Goal: Transaction & Acquisition: Purchase product/service

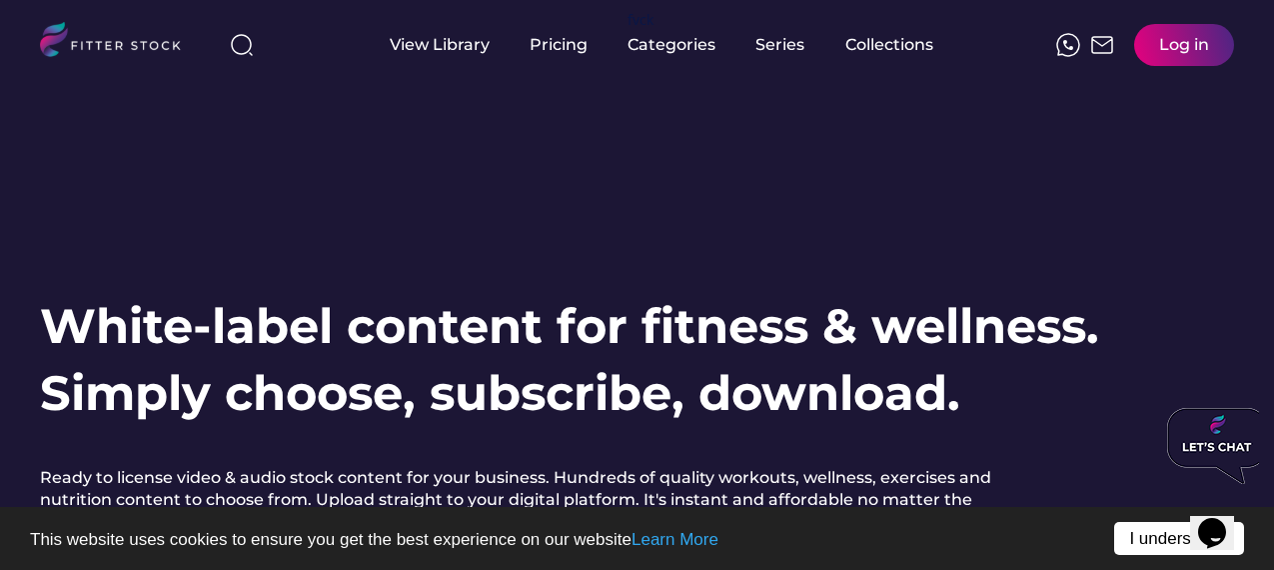
click at [1149, 543] on link "I understand!" at bounding box center [1179, 538] width 130 height 33
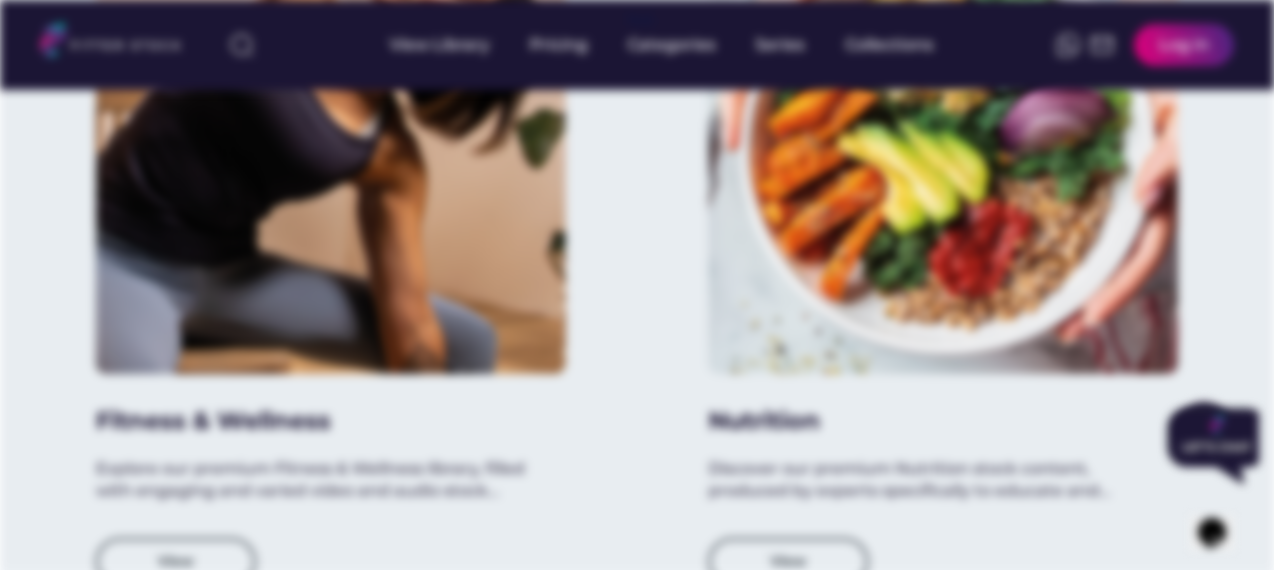
scroll to position [1888, 0]
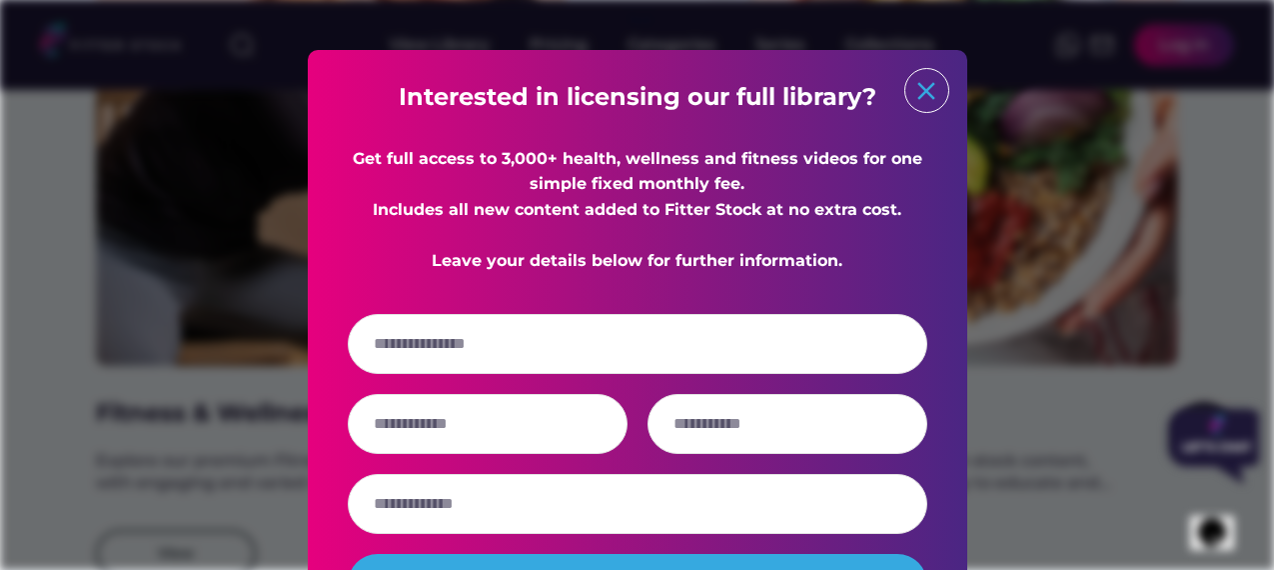
click at [929, 84] on text "close" at bounding box center [927, 91] width 30 height 30
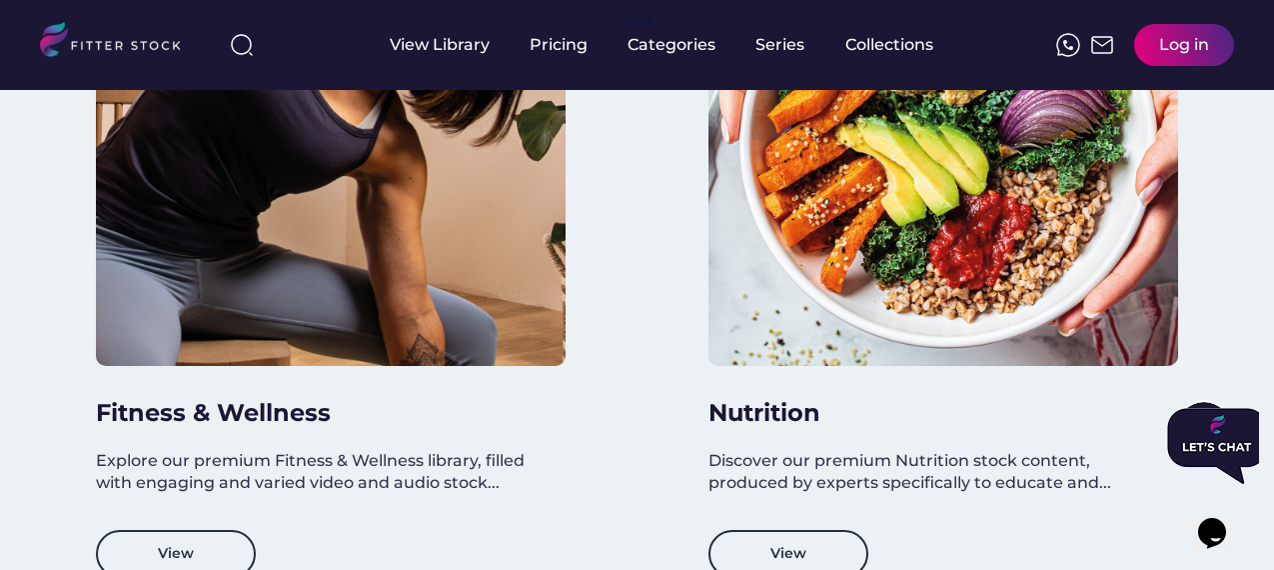
click at [174, 361] on div at bounding box center [331, 131] width 470 height 470
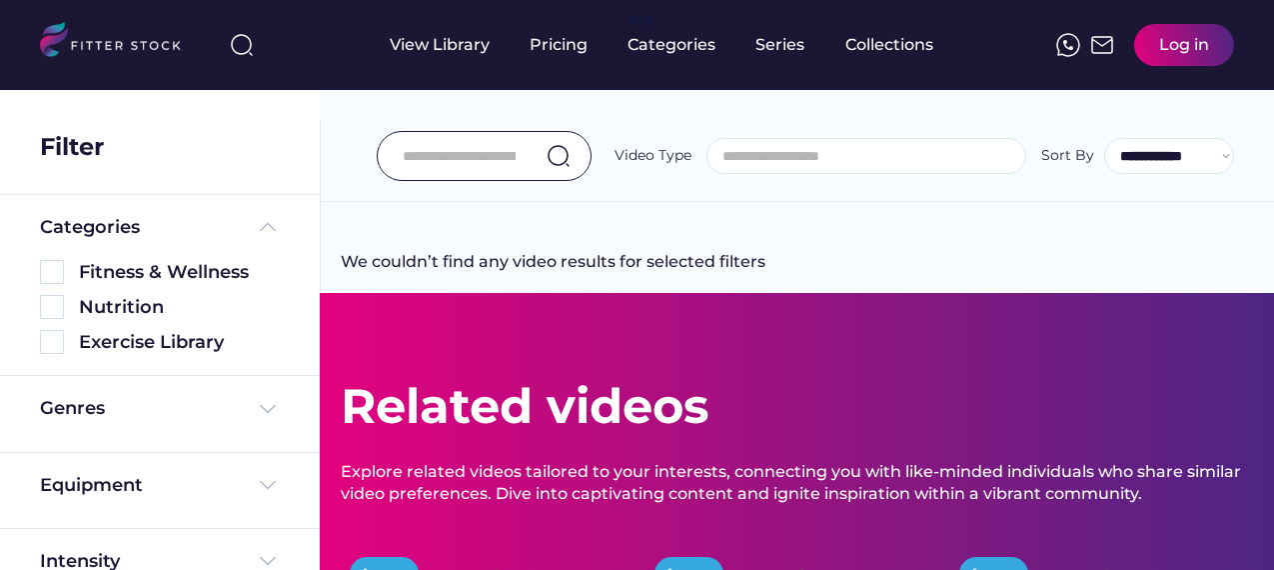
select select
select select "**********"
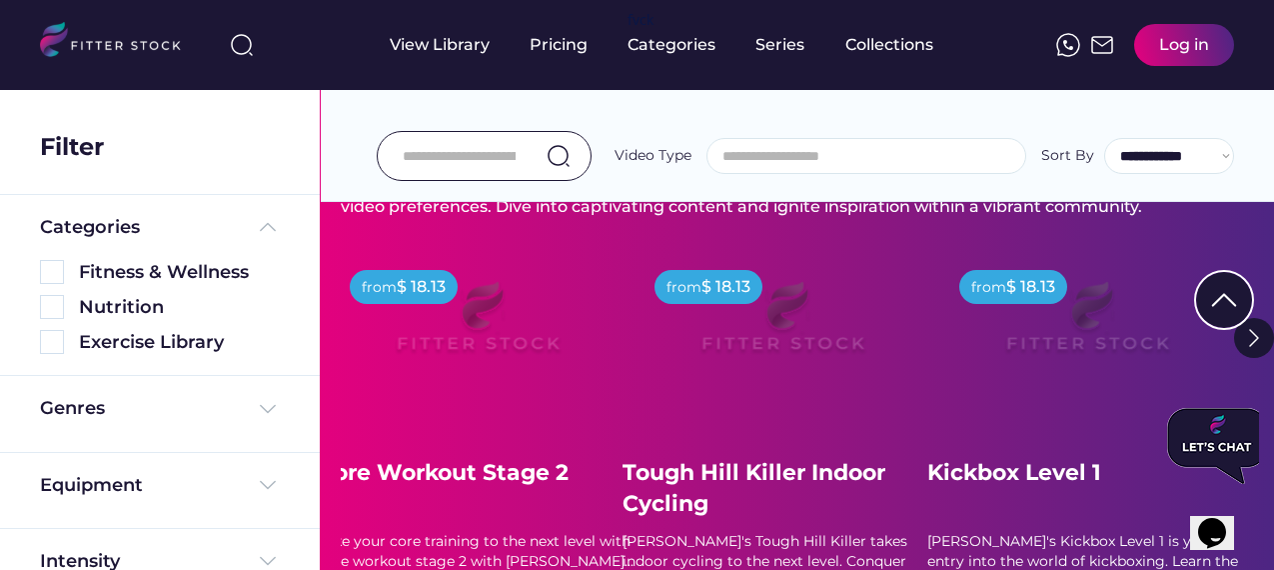
scroll to position [777, 0]
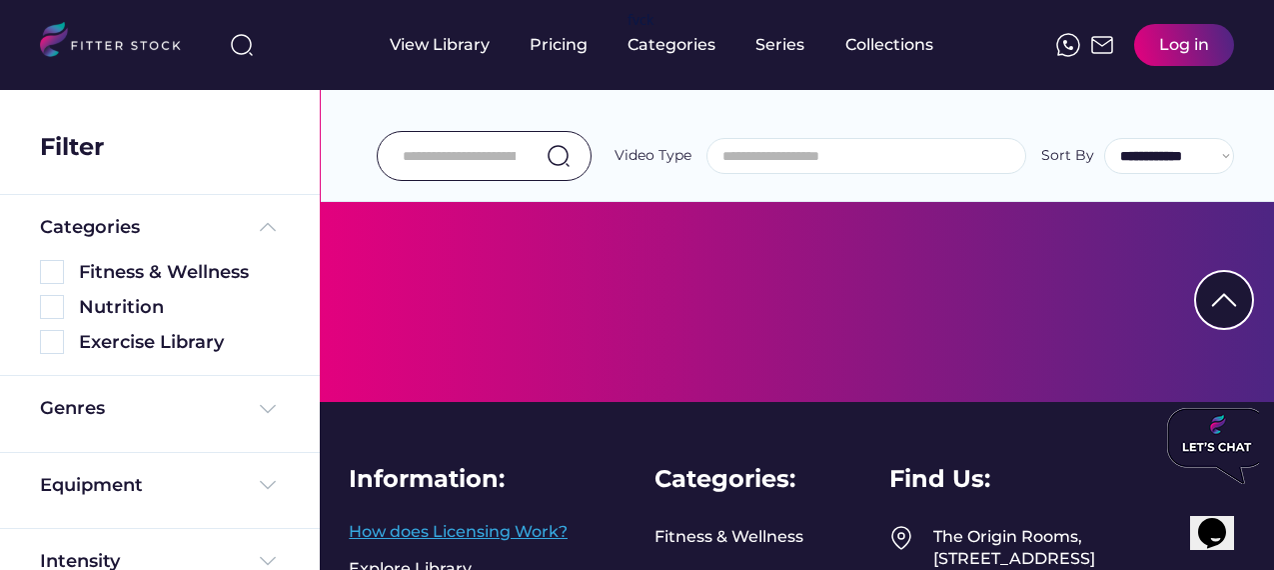
click at [562, 528] on link "How does Licensing Work?" at bounding box center [458, 532] width 219 height 22
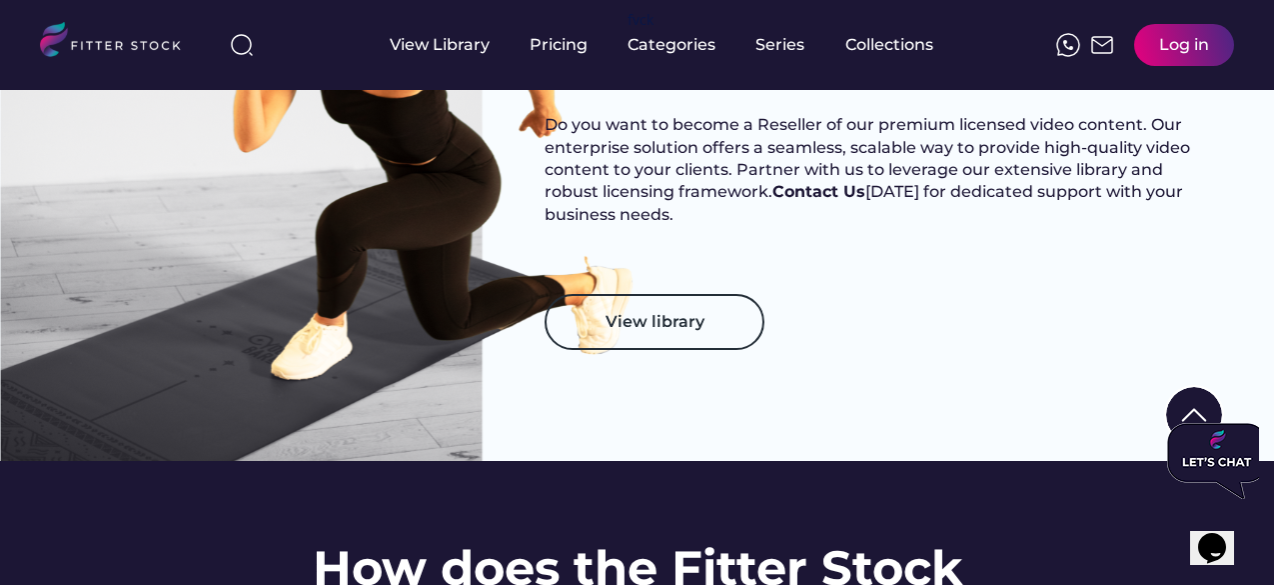
scroll to position [1332, 0]
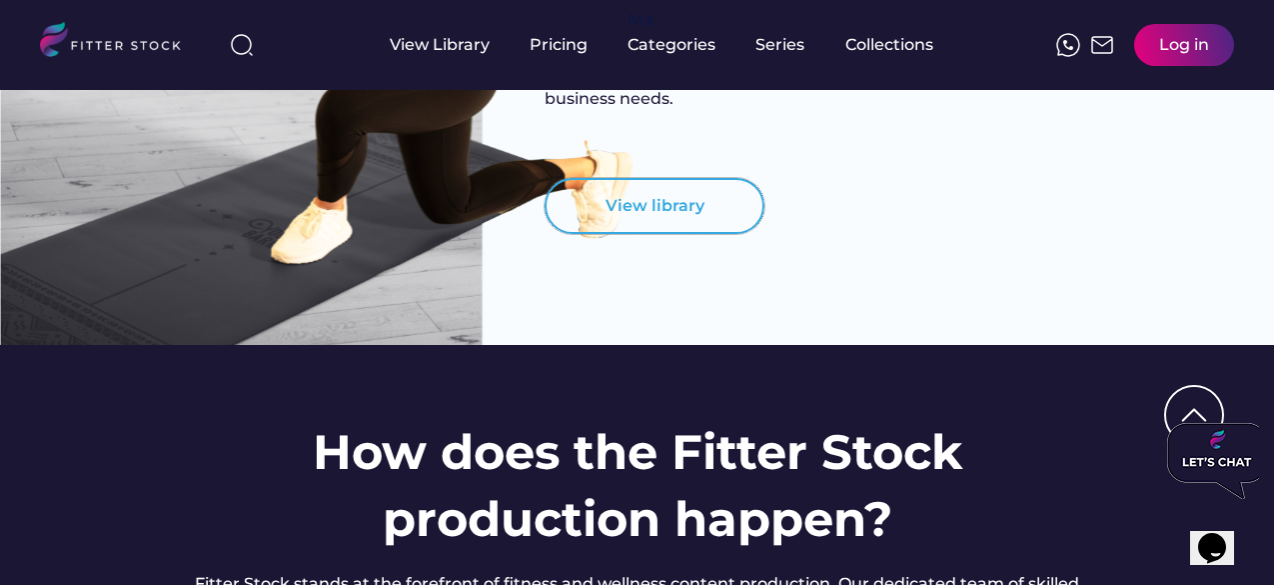
click at [632, 228] on button "View library" at bounding box center [655, 206] width 220 height 56
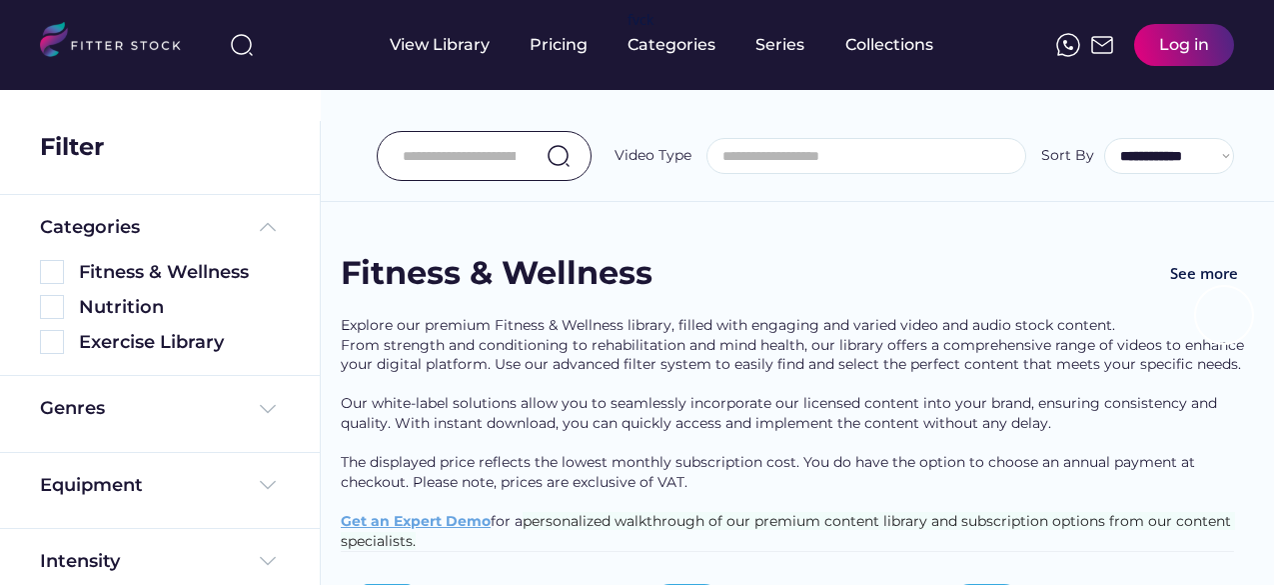
select select
select select "**********"
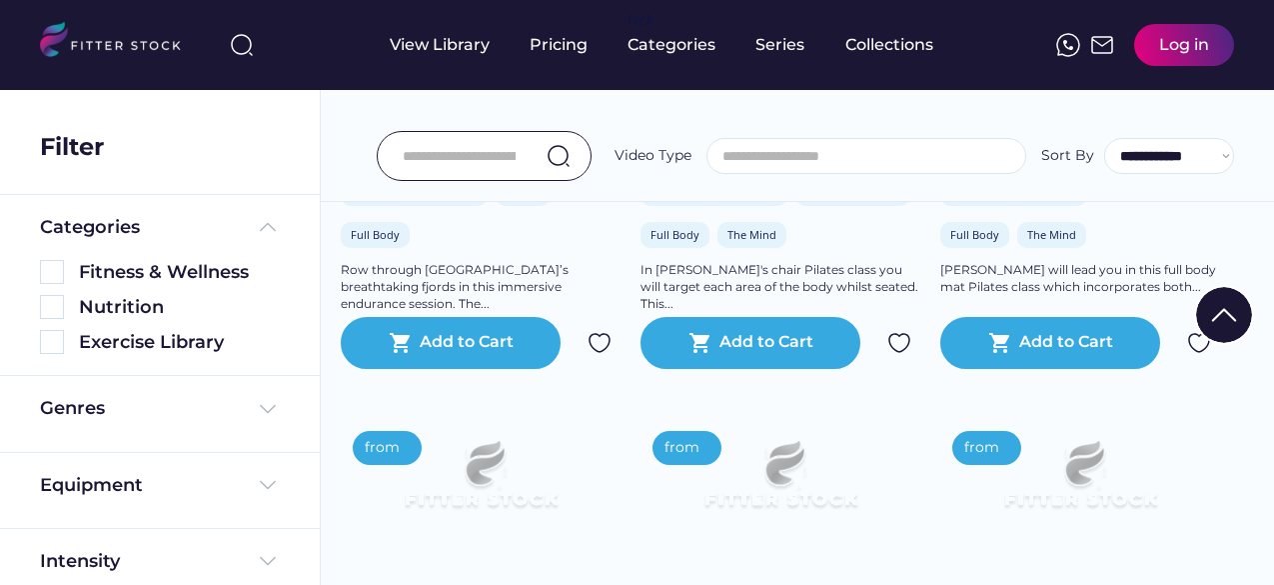
click at [1226, 322] on img at bounding box center [1224, 315] width 56 height 56
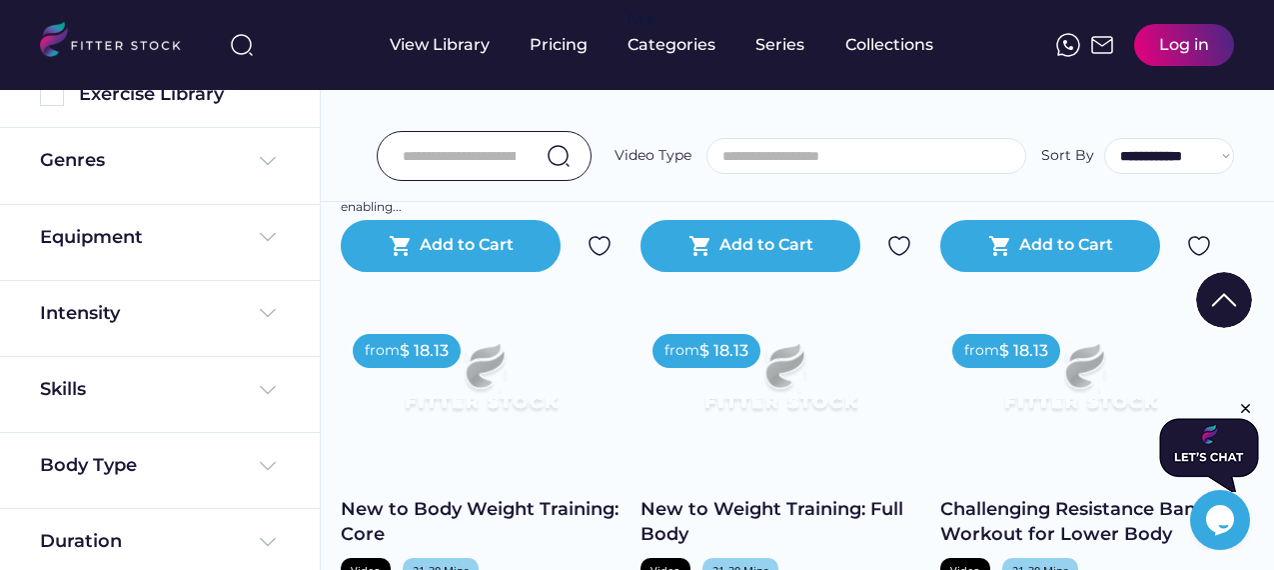
scroll to position [3331, 0]
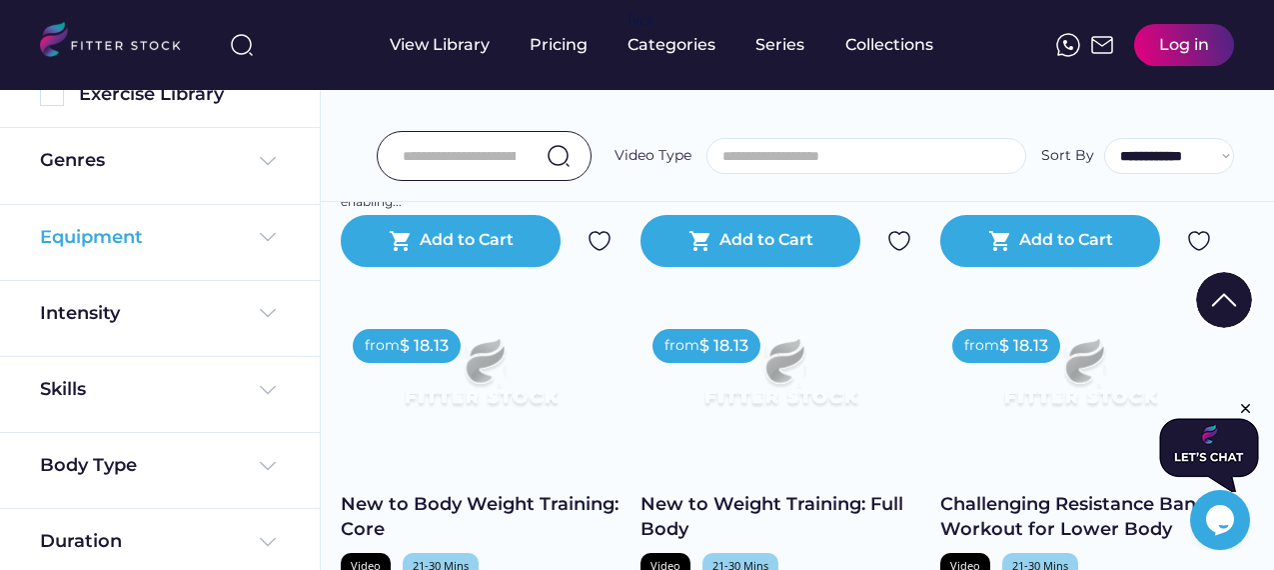
click at [271, 231] on img at bounding box center [268, 237] width 24 height 24
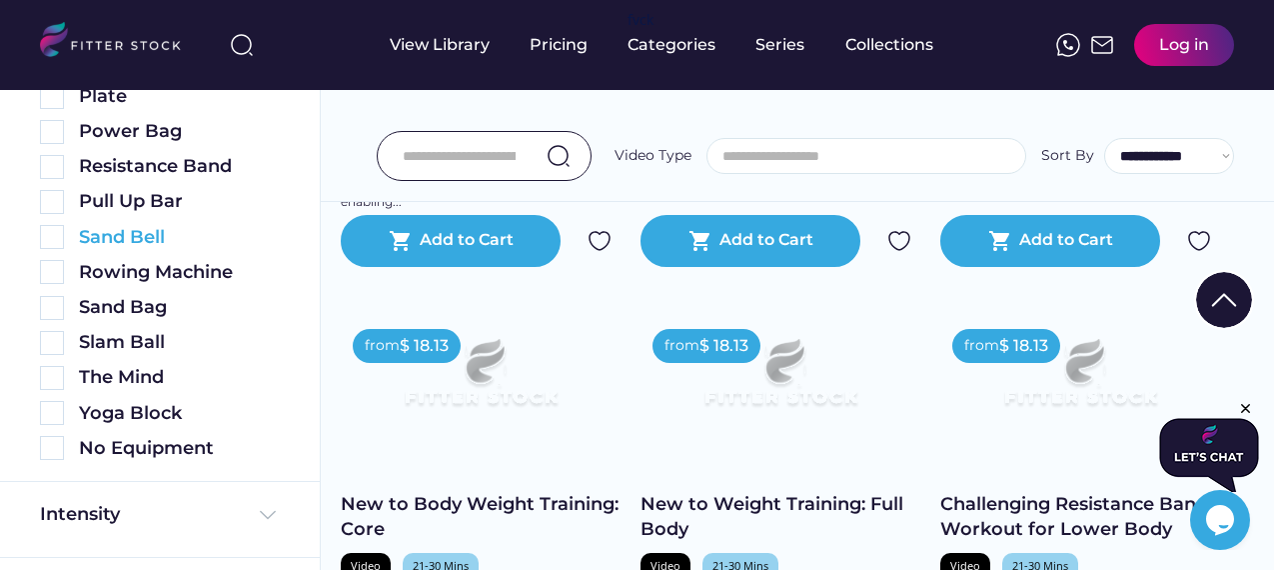
scroll to position [1136, 0]
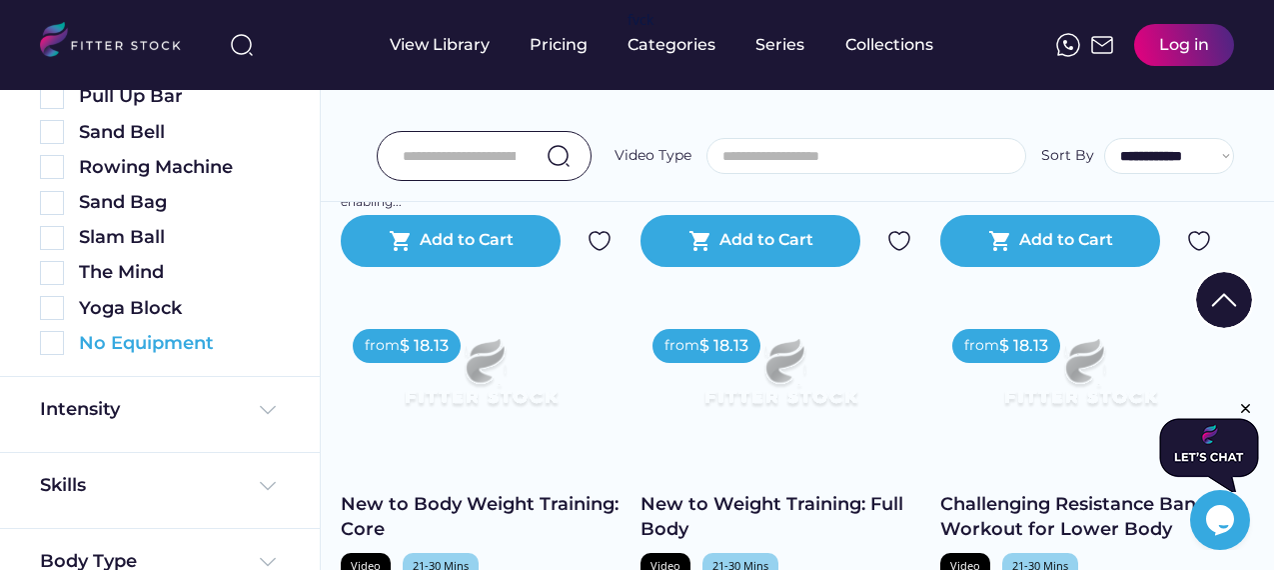
click at [51, 343] on img at bounding box center [52, 343] width 24 height 24
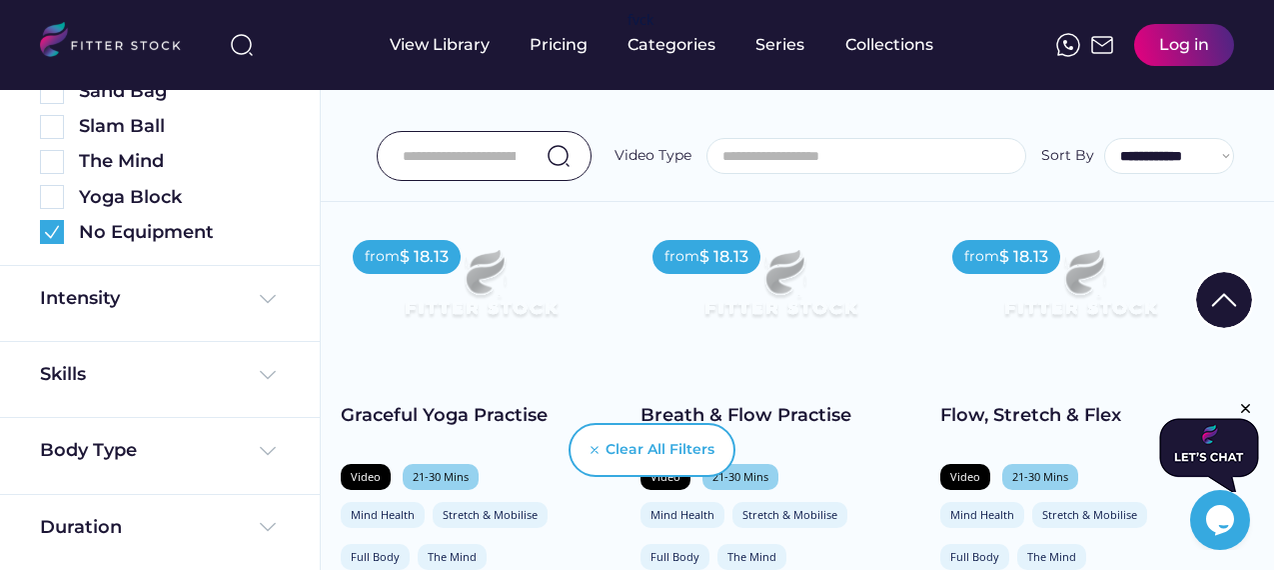
scroll to position [1356, 0]
click at [257, 525] on img at bounding box center [268, 526] width 24 height 24
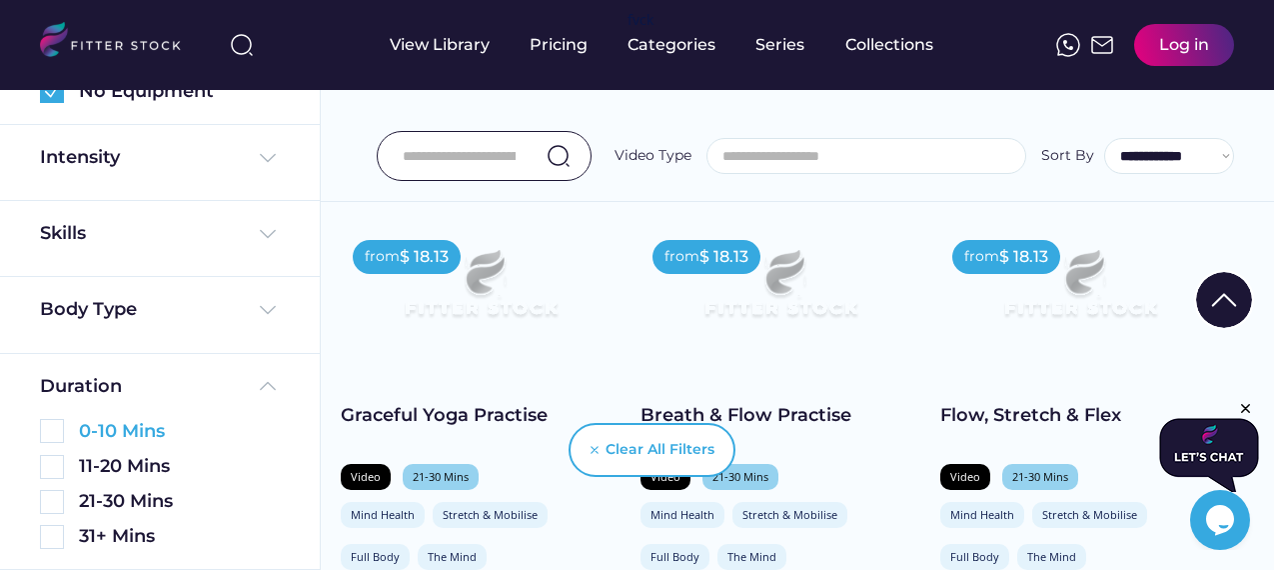
click at [54, 438] on img at bounding box center [52, 431] width 24 height 24
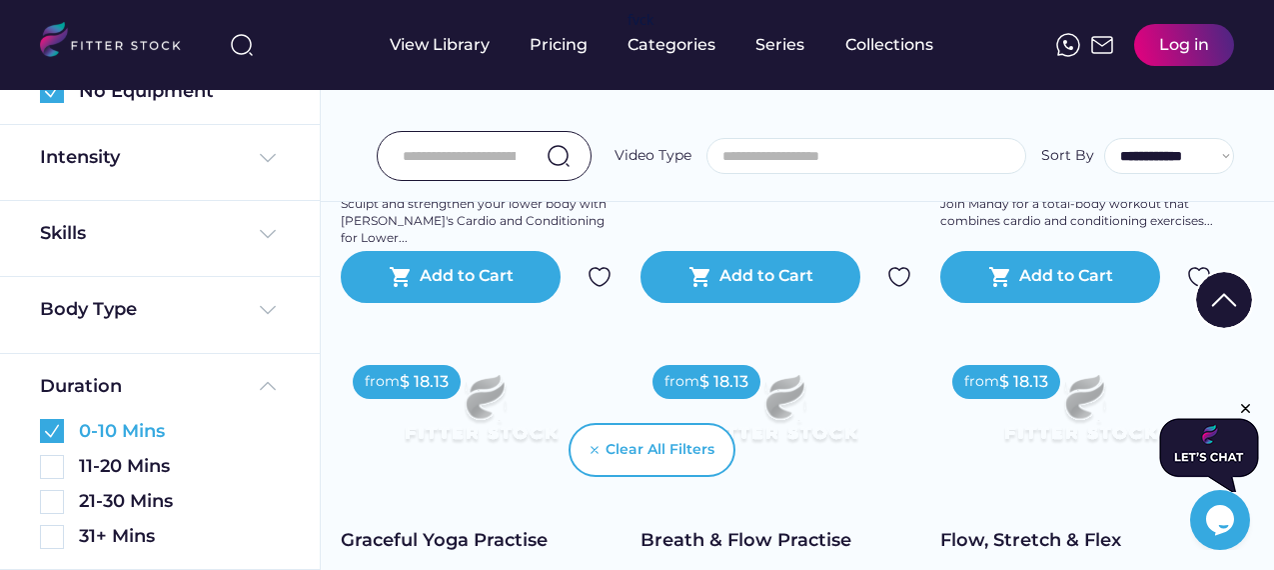
click at [61, 465] on img at bounding box center [52, 467] width 24 height 24
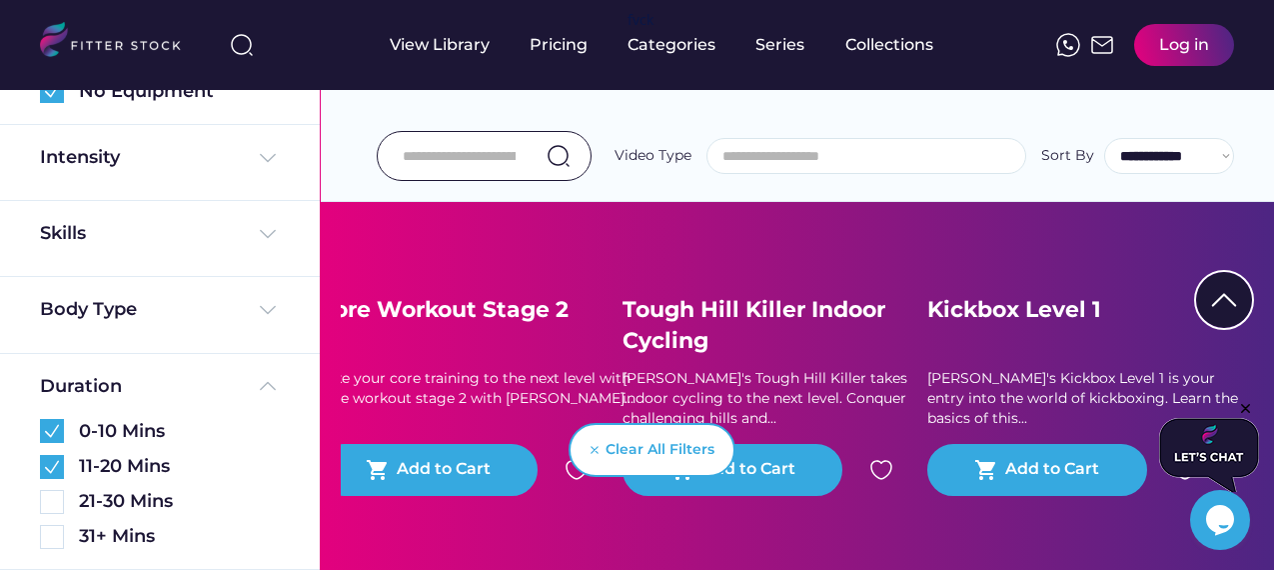
scroll to position [444, 0]
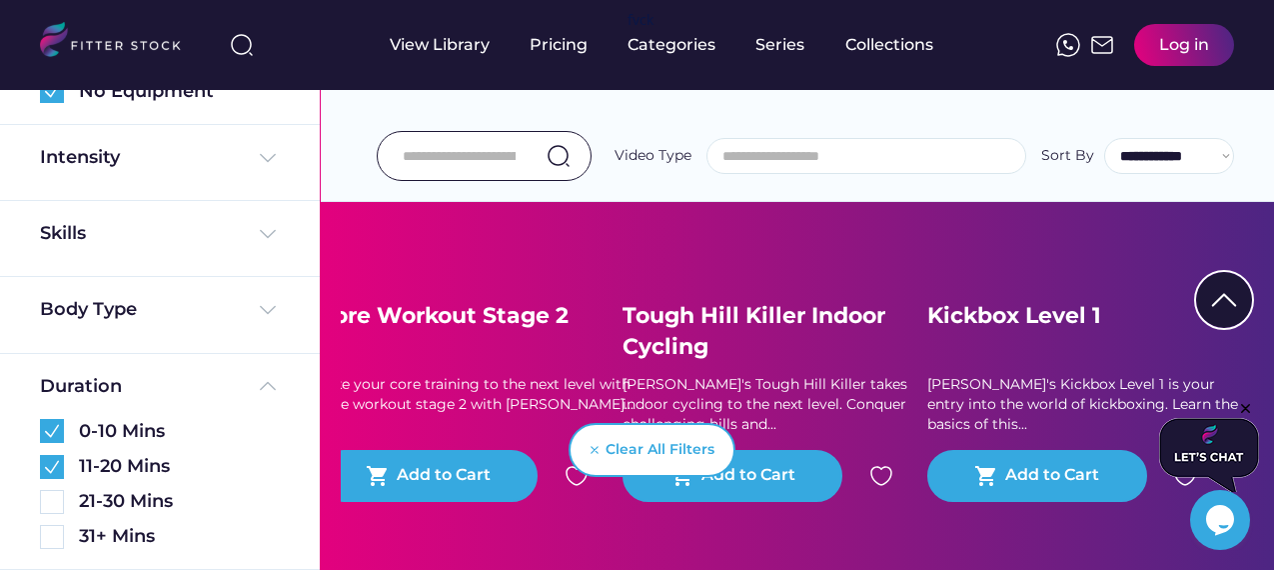
click at [404, 308] on div "Core Workout Stage 2" at bounding box center [478, 316] width 320 height 31
click at [432, 235] on img at bounding box center [478, 168] width 240 height 135
click at [422, 308] on div "Core Workout Stage 2" at bounding box center [478, 316] width 320 height 31
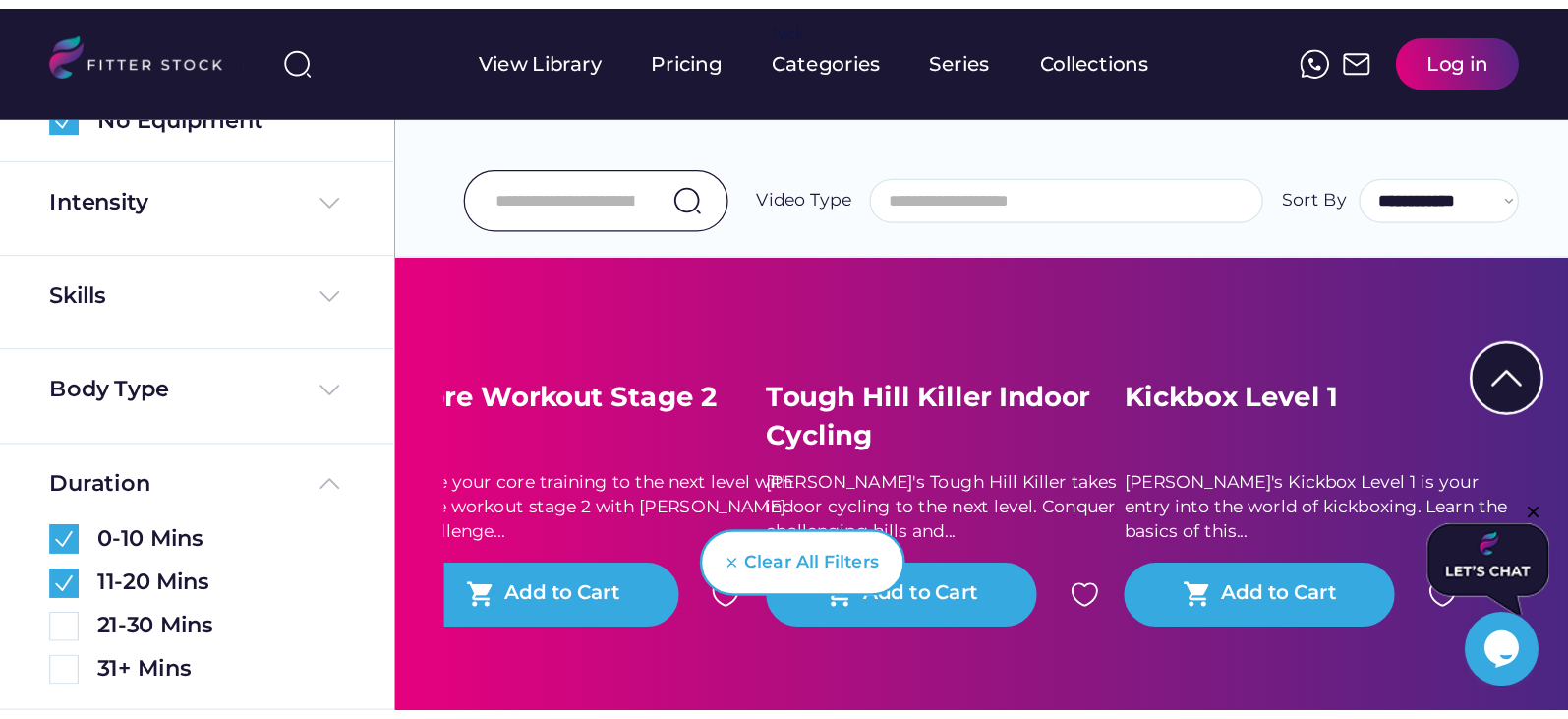
scroll to position [1312, 0]
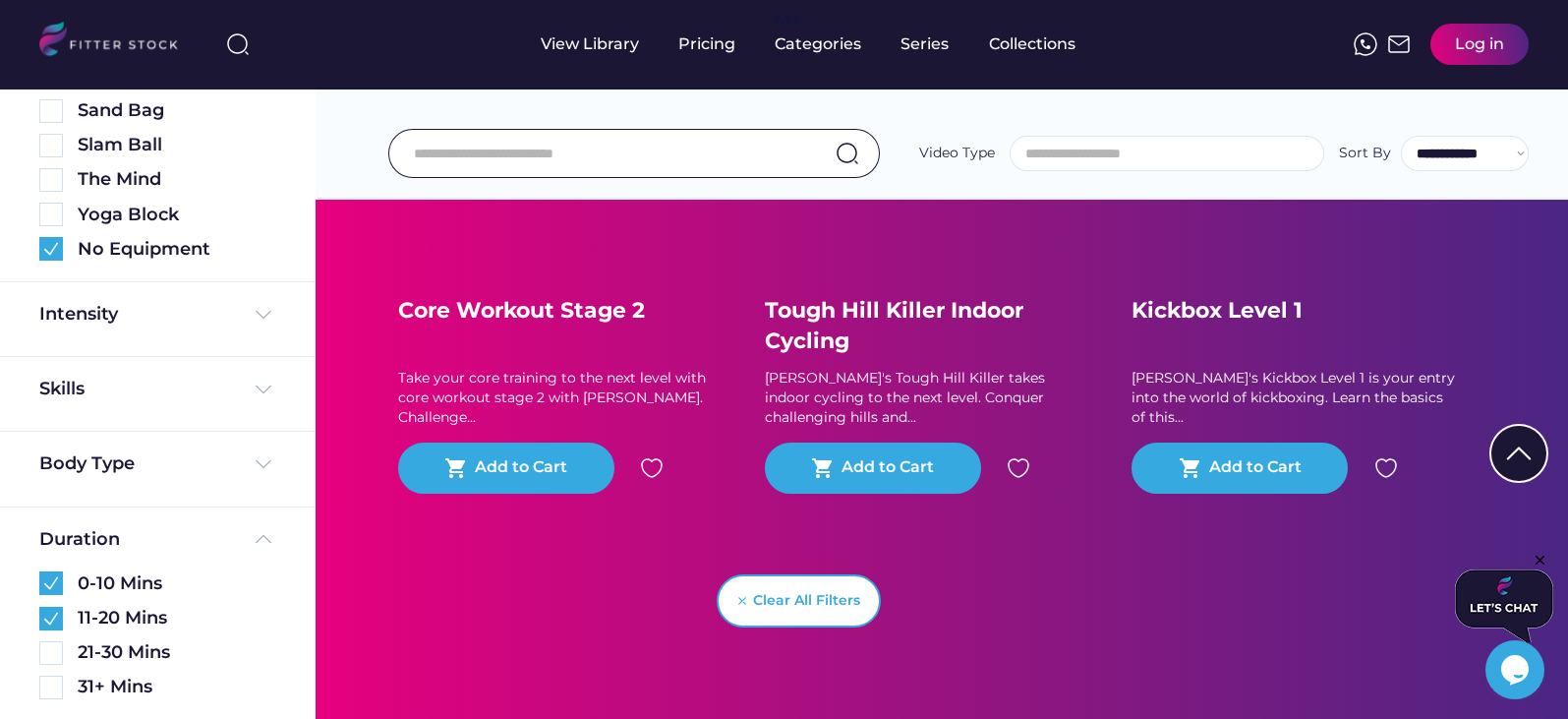
drag, startPoint x: 1227, startPoint y: 0, endPoint x: 609, endPoint y: 542, distance: 822.0
click at [609, 546] on div "from $ 18.13 Core Workout Stage 2 Take your core training to the next level wit…" at bounding box center [574, 330] width 367 height 462
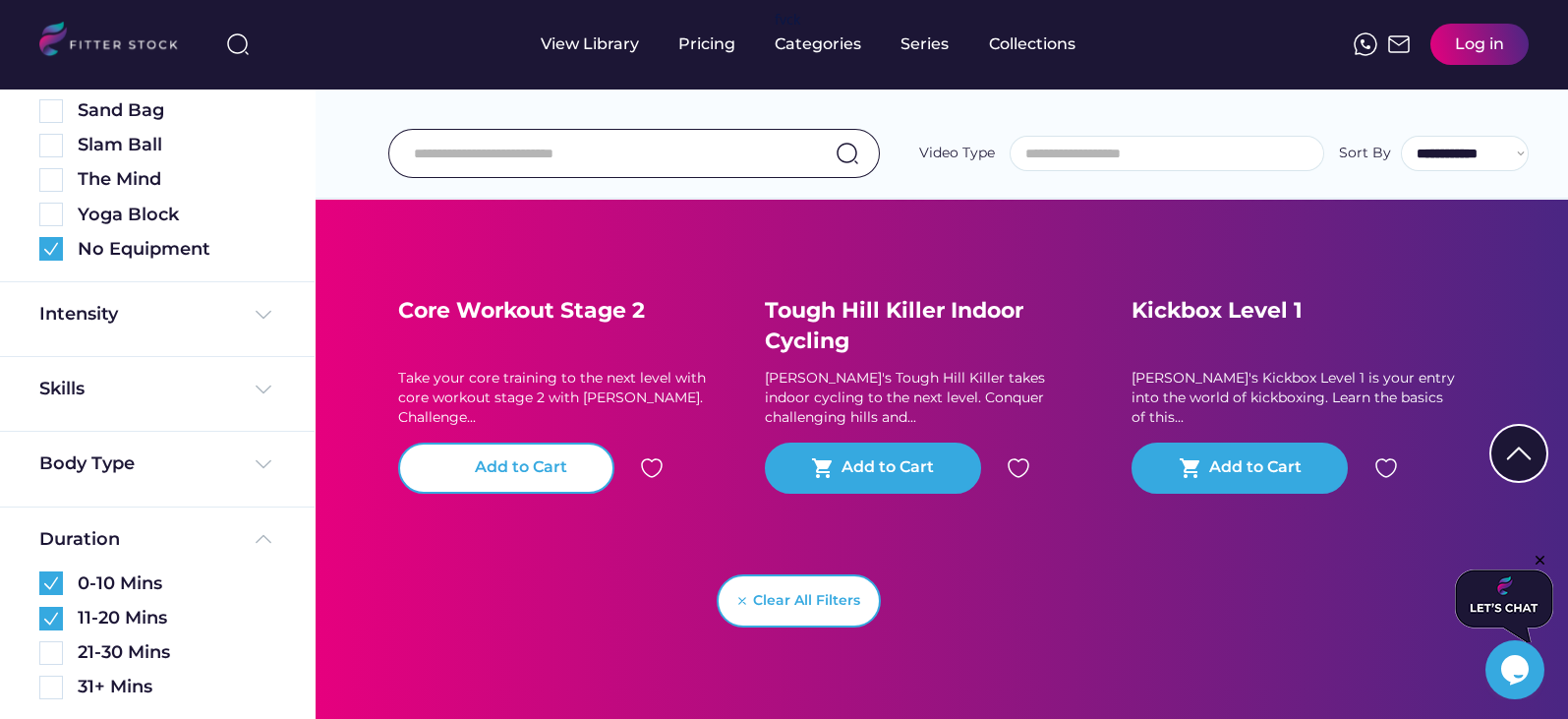
click at [523, 464] on div "Add to Cart" at bounding box center [521, 468] width 92 height 24
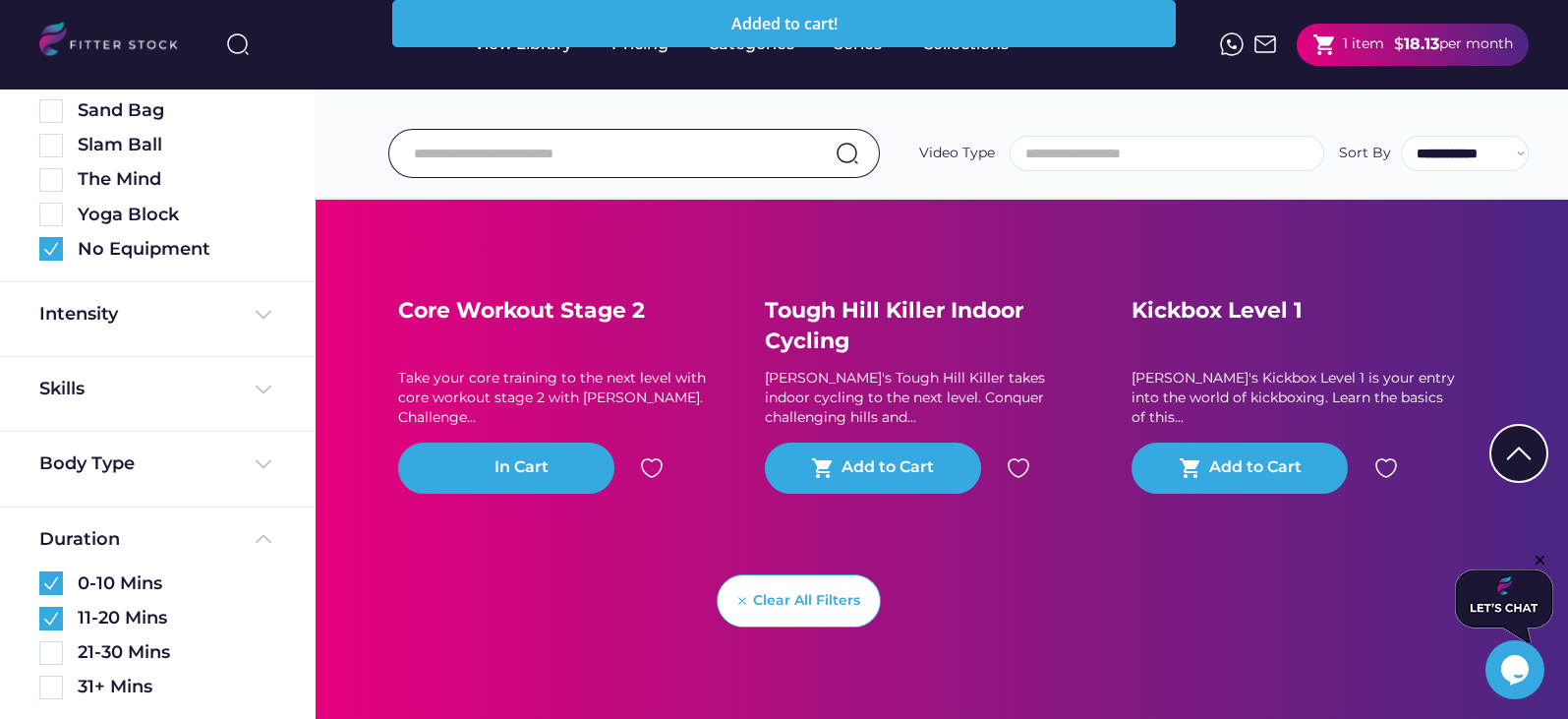
click at [799, 574] on div "Clear All Filters" at bounding box center [807, 601] width 107 height 20
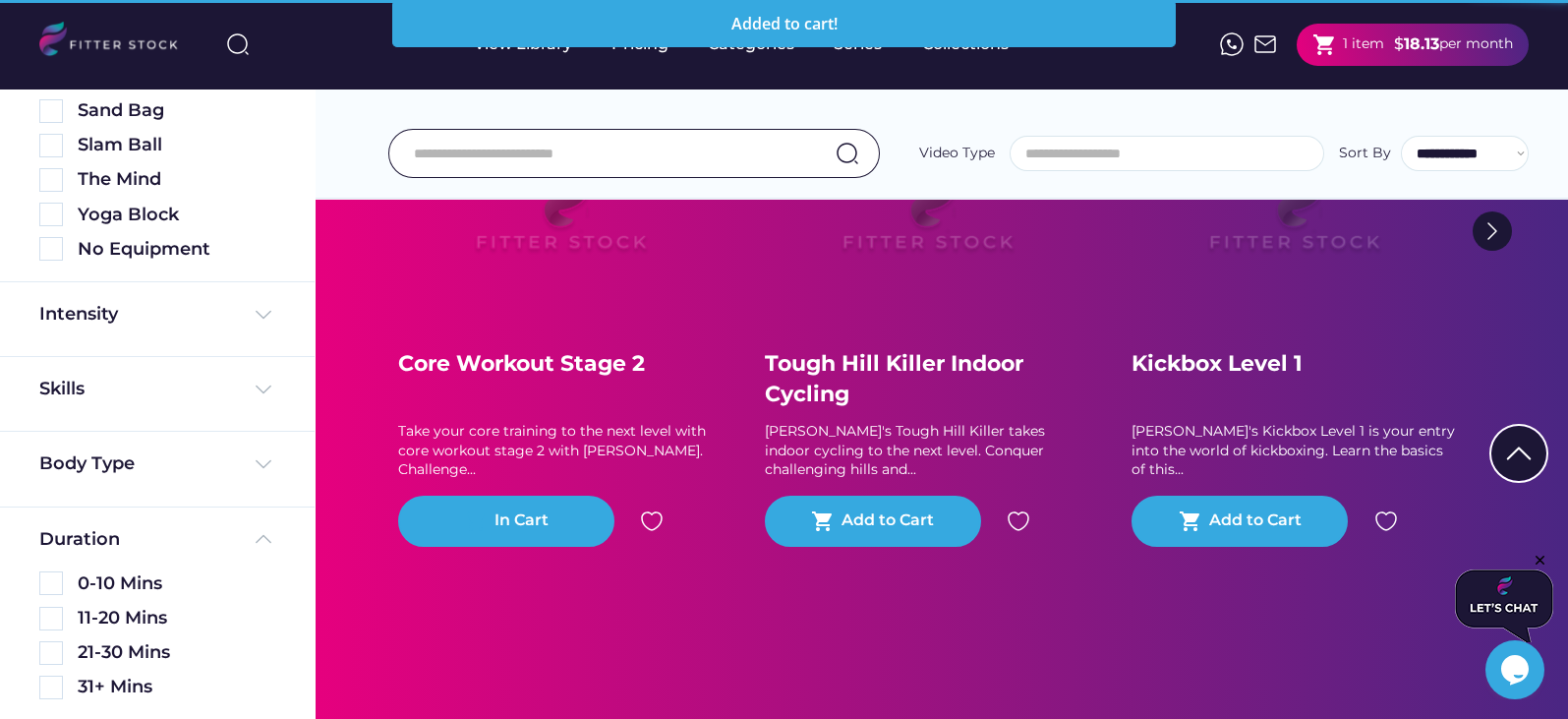
scroll to position [11114, 0]
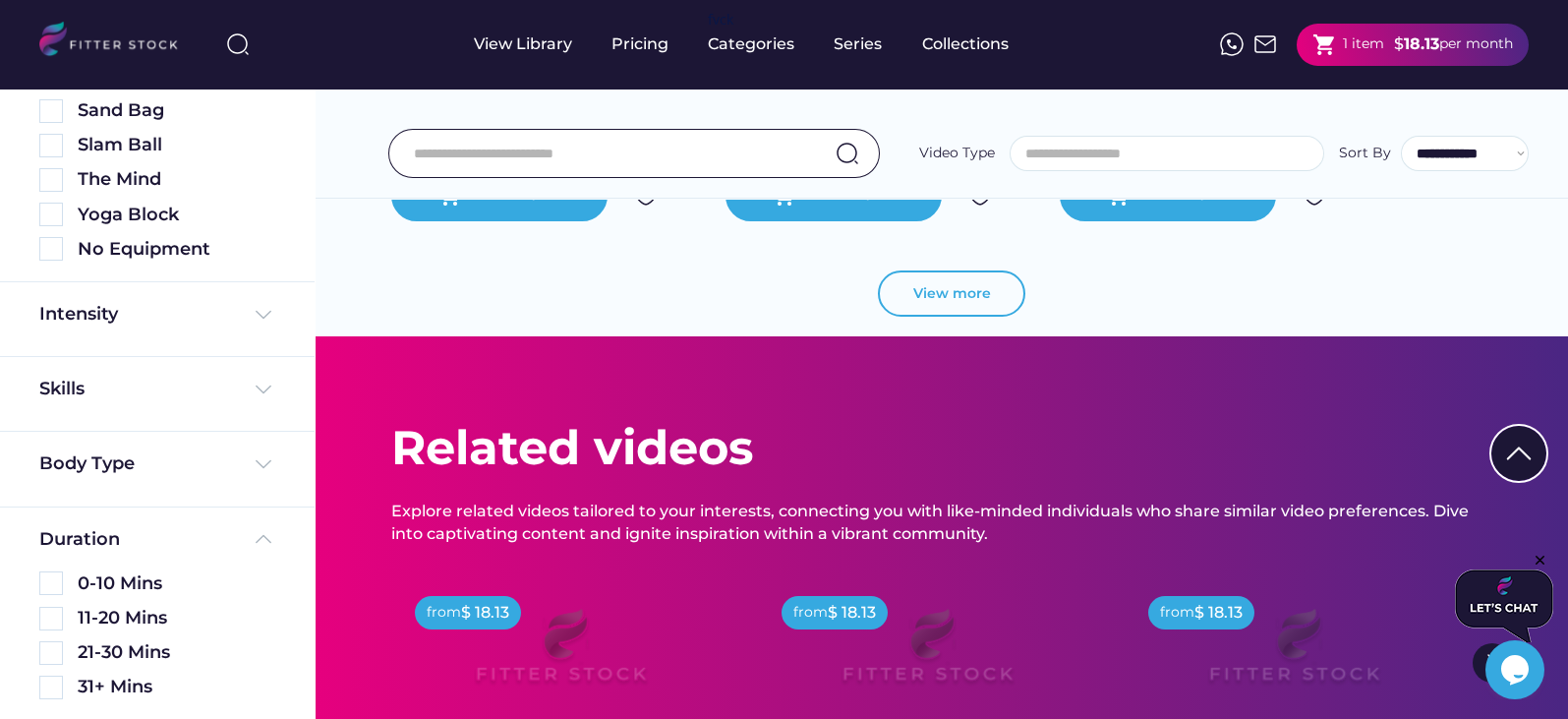
click at [971, 318] on button "View more" at bounding box center [952, 294] width 148 height 47
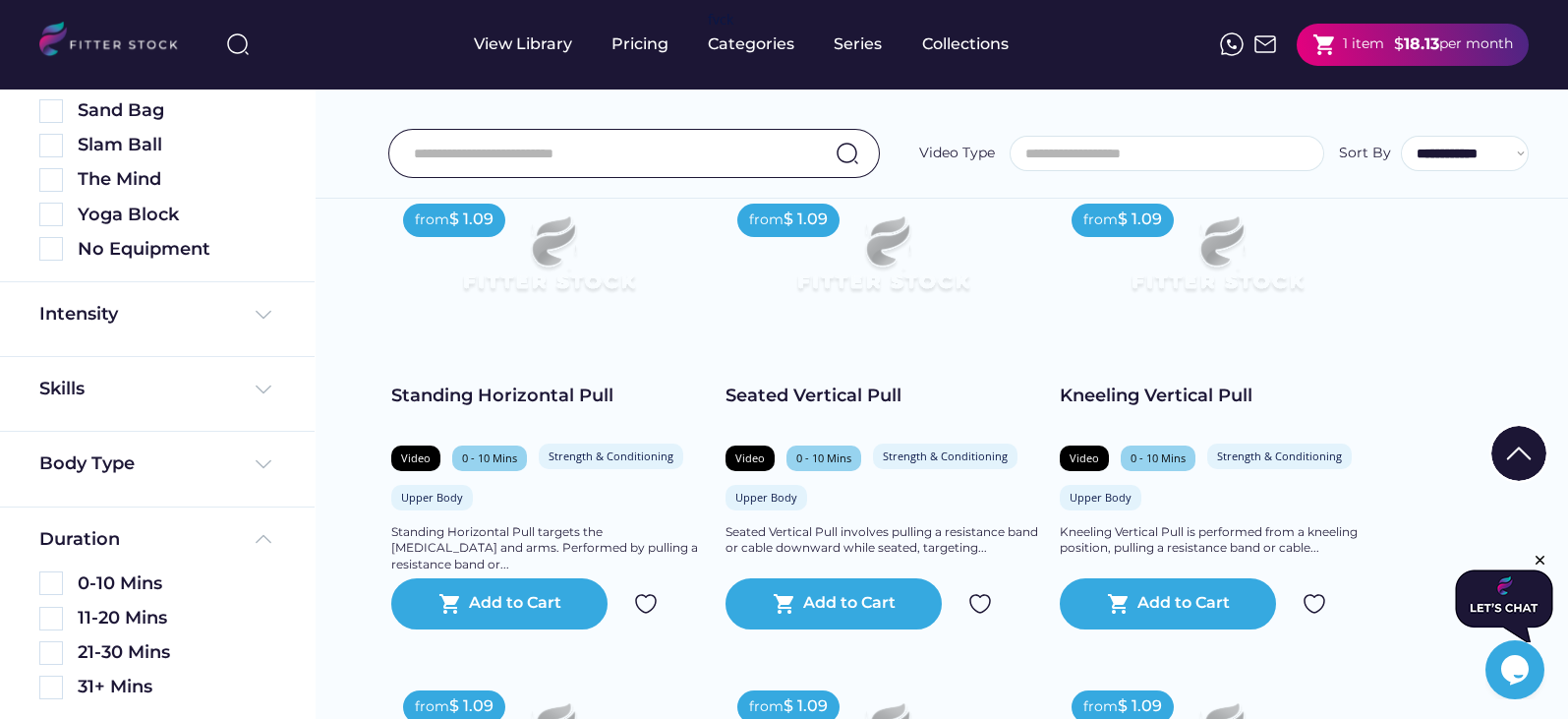
scroll to position [14308, 0]
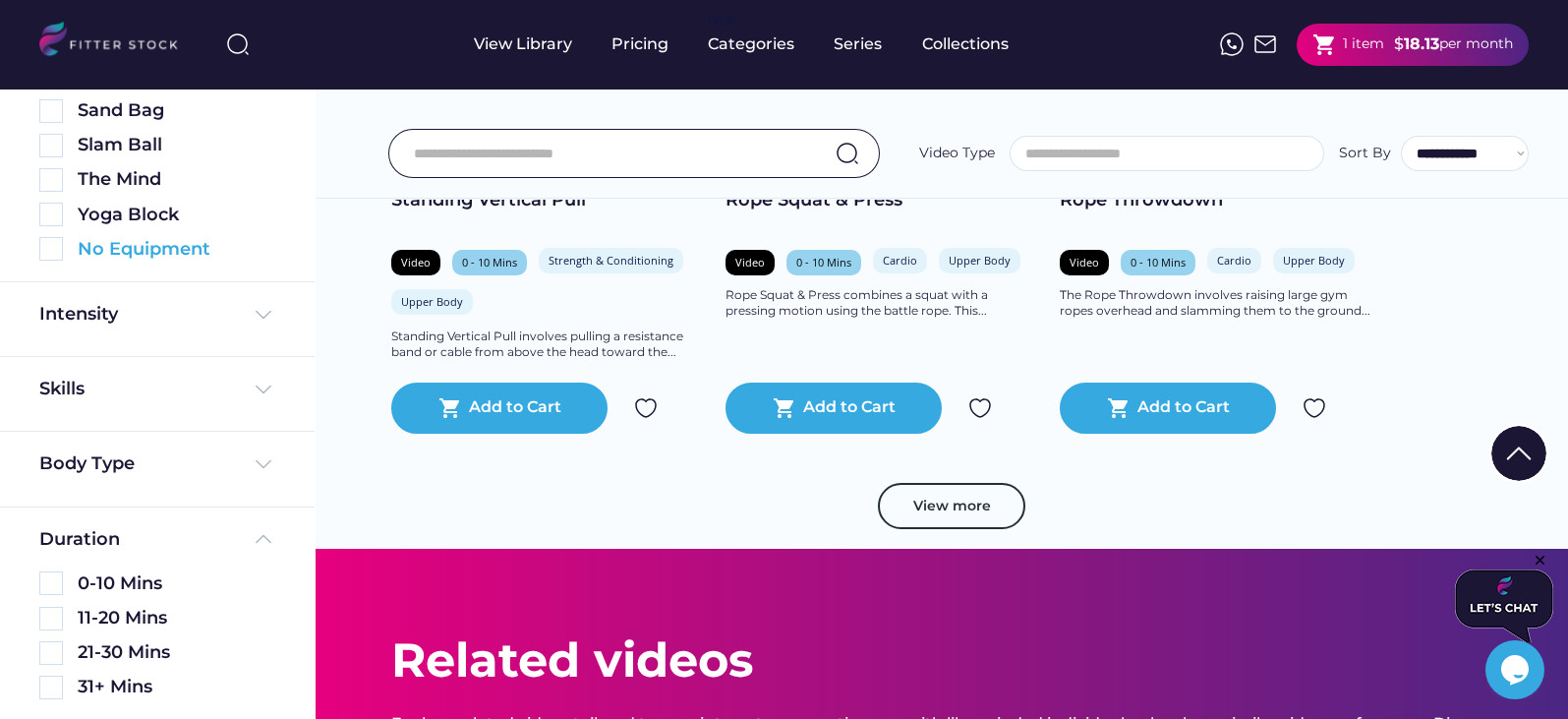
click at [54, 254] on img at bounding box center [51, 249] width 24 height 24
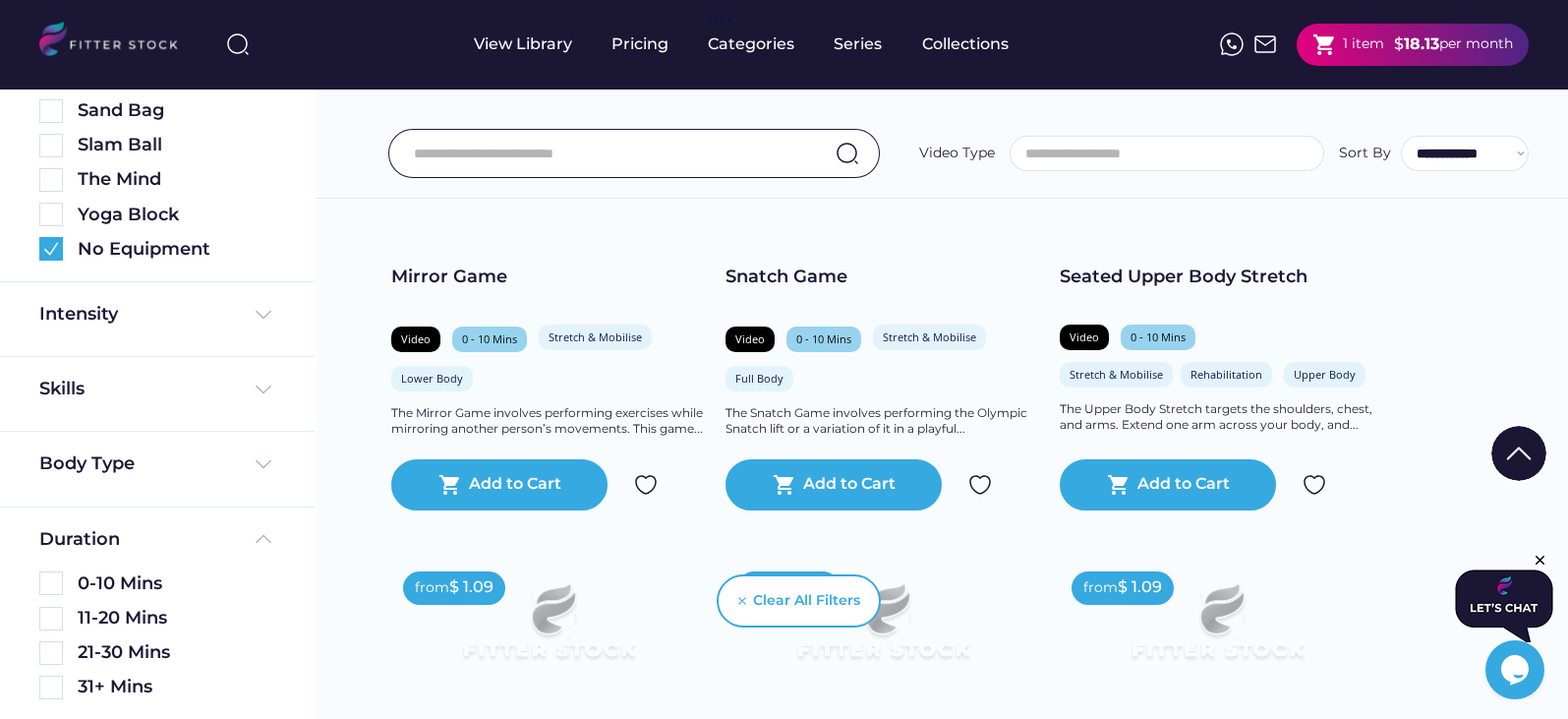
scroll to position [9651, 0]
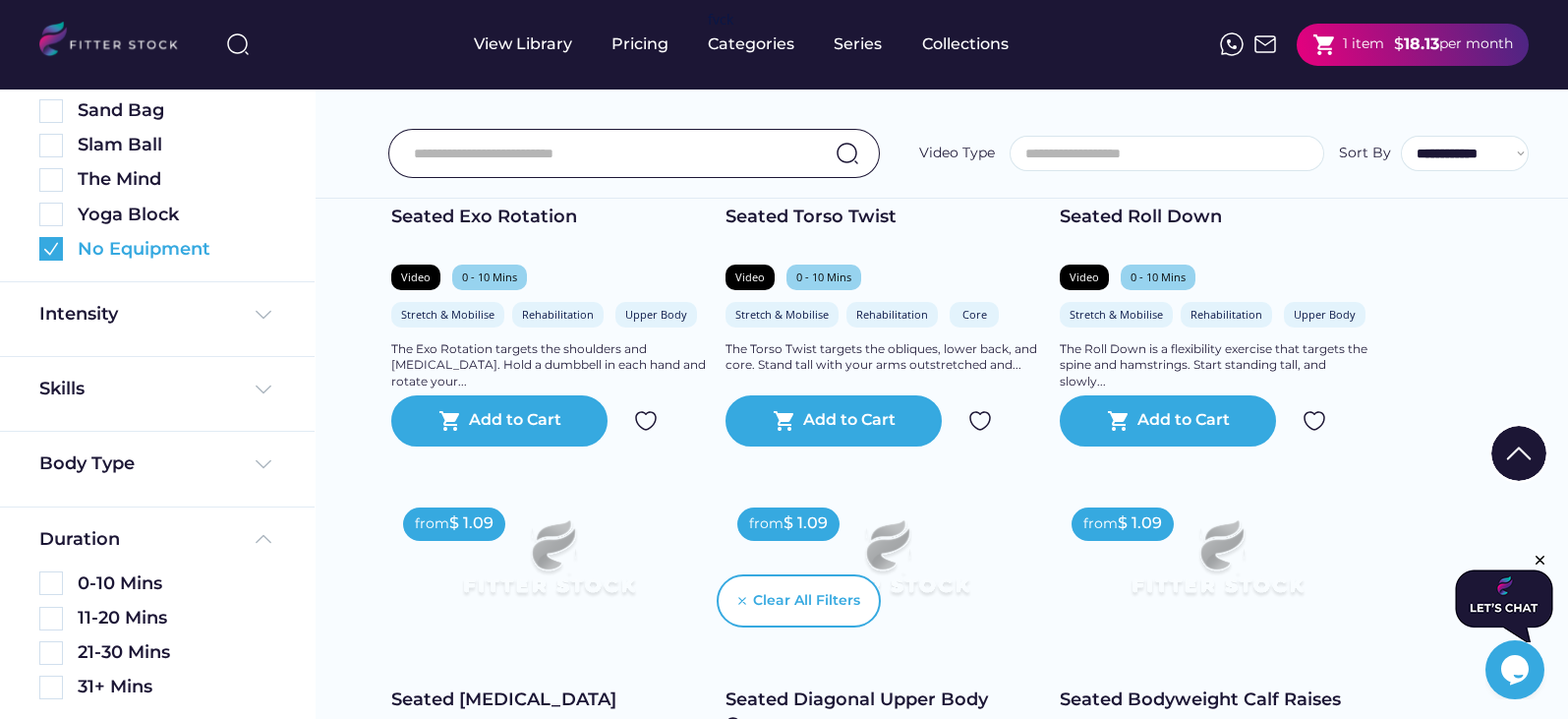
click at [50, 250] on img at bounding box center [51, 249] width 24 height 24
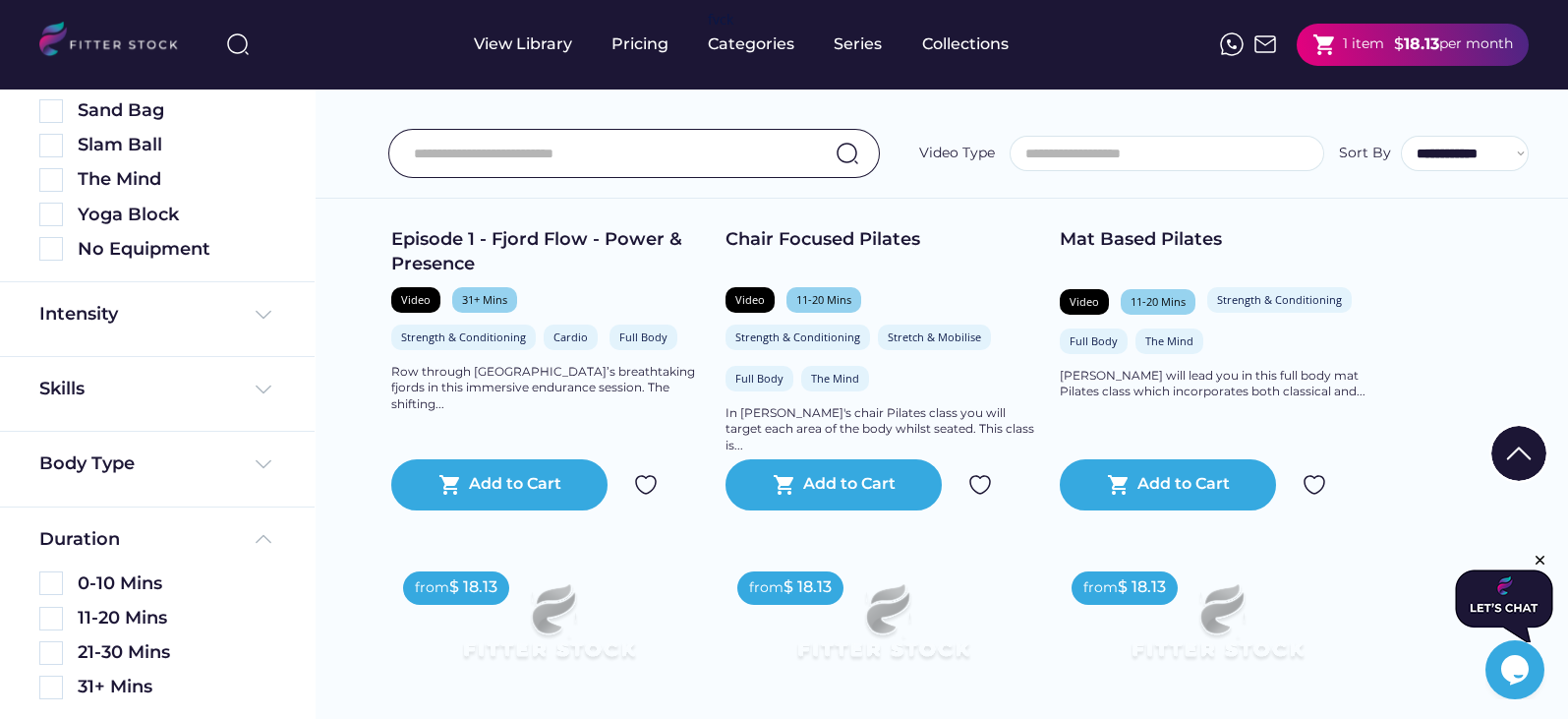
scroll to position [645, 0]
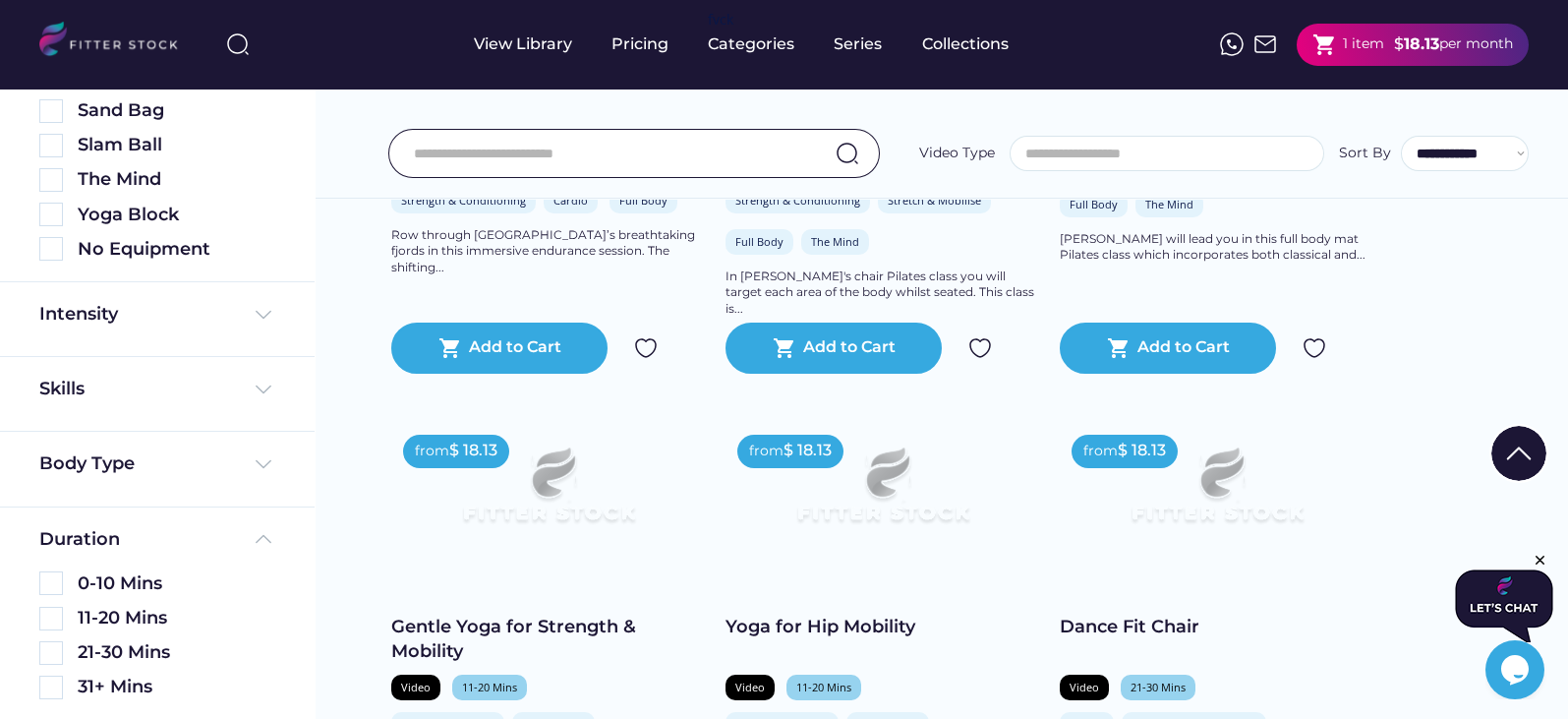
click at [1206, 491] on img at bounding box center [1217, 494] width 252 height 142
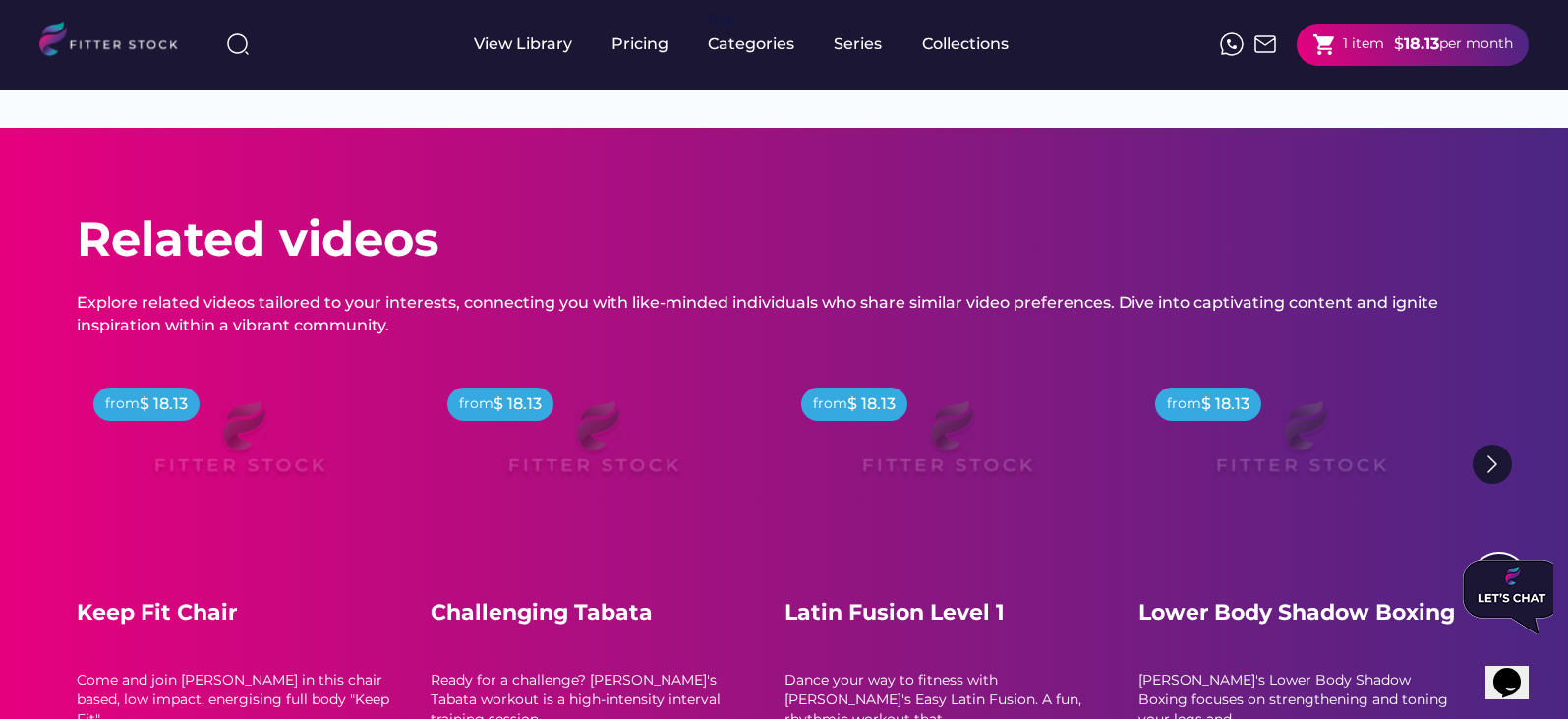
scroll to position [546, 0]
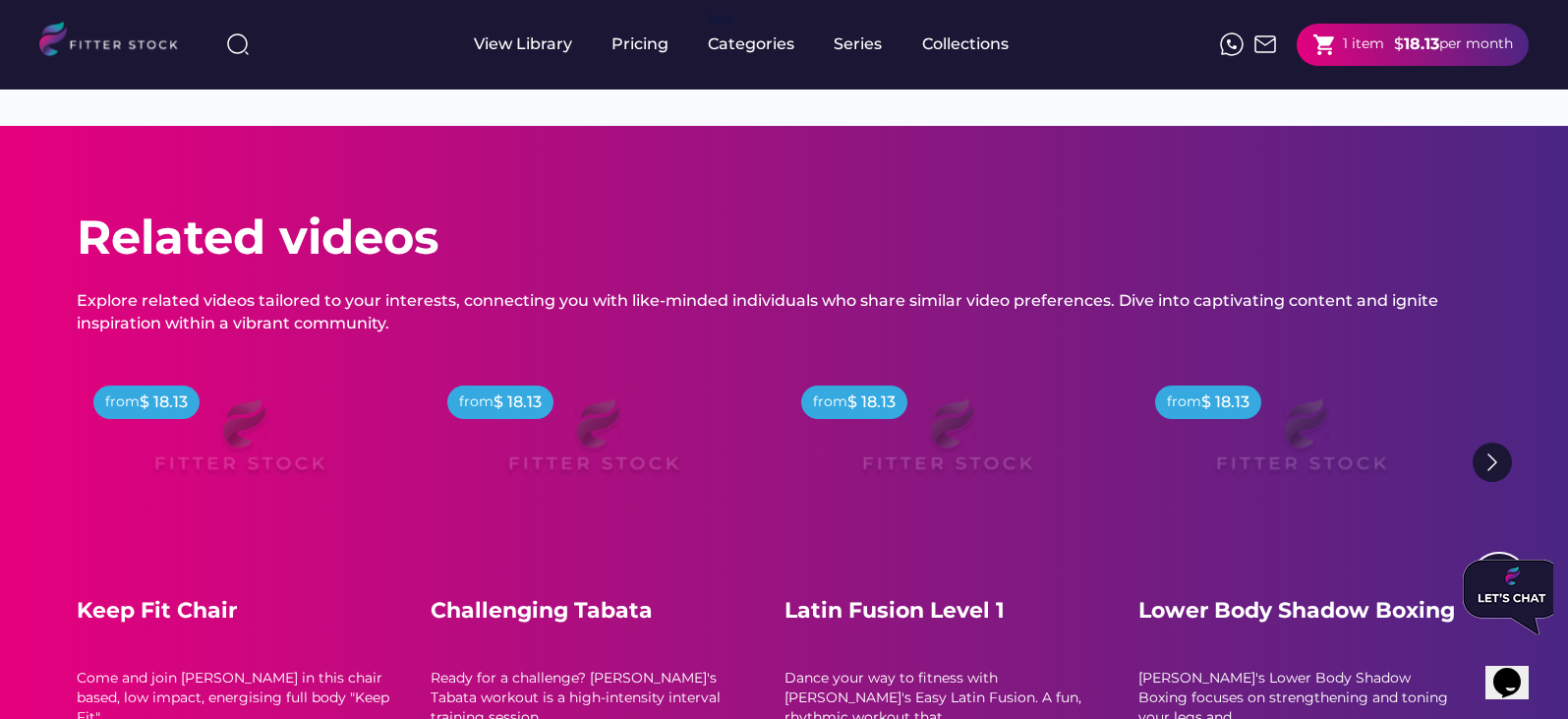
click at [911, 478] on img at bounding box center [947, 445] width 252 height 142
click at [983, 495] on img at bounding box center [947, 445] width 252 height 142
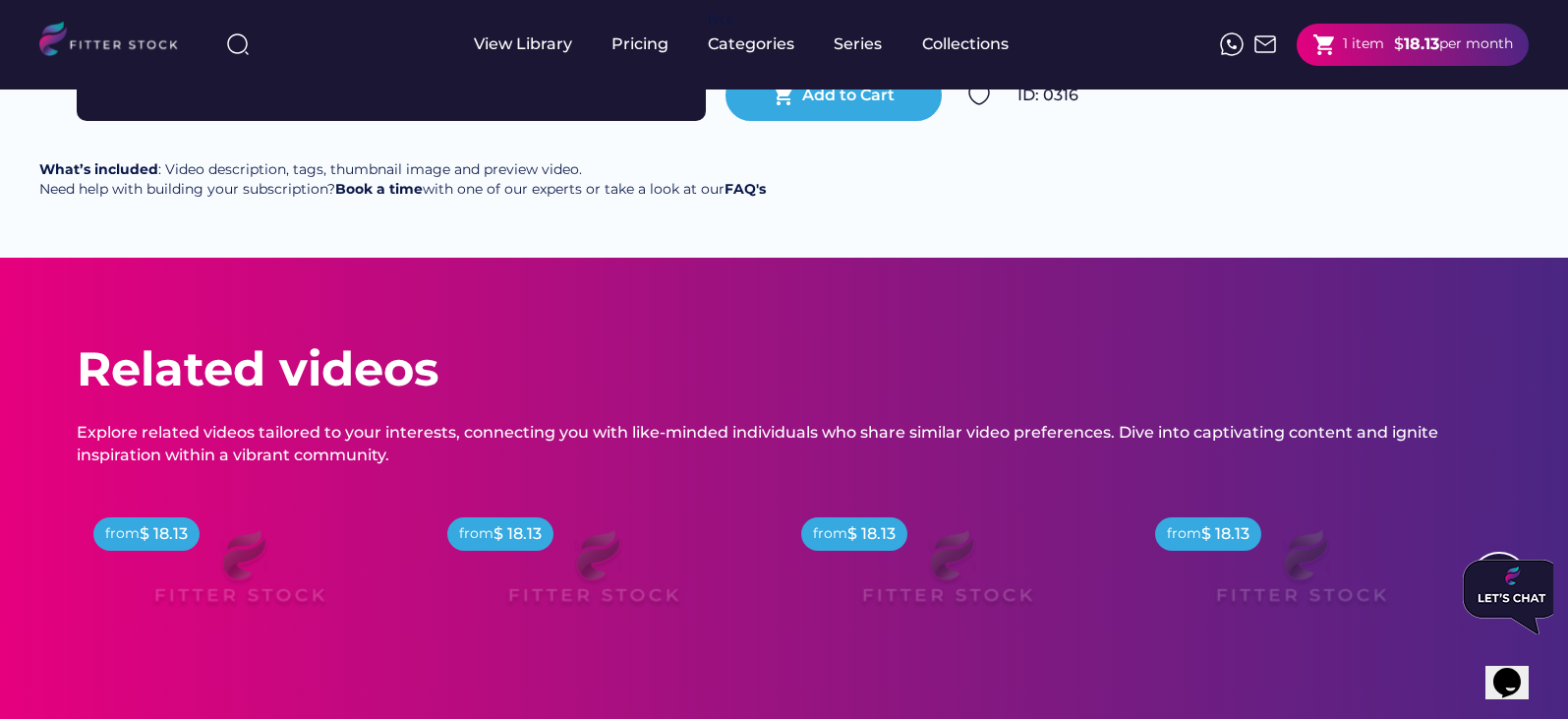
scroll to position [546, 0]
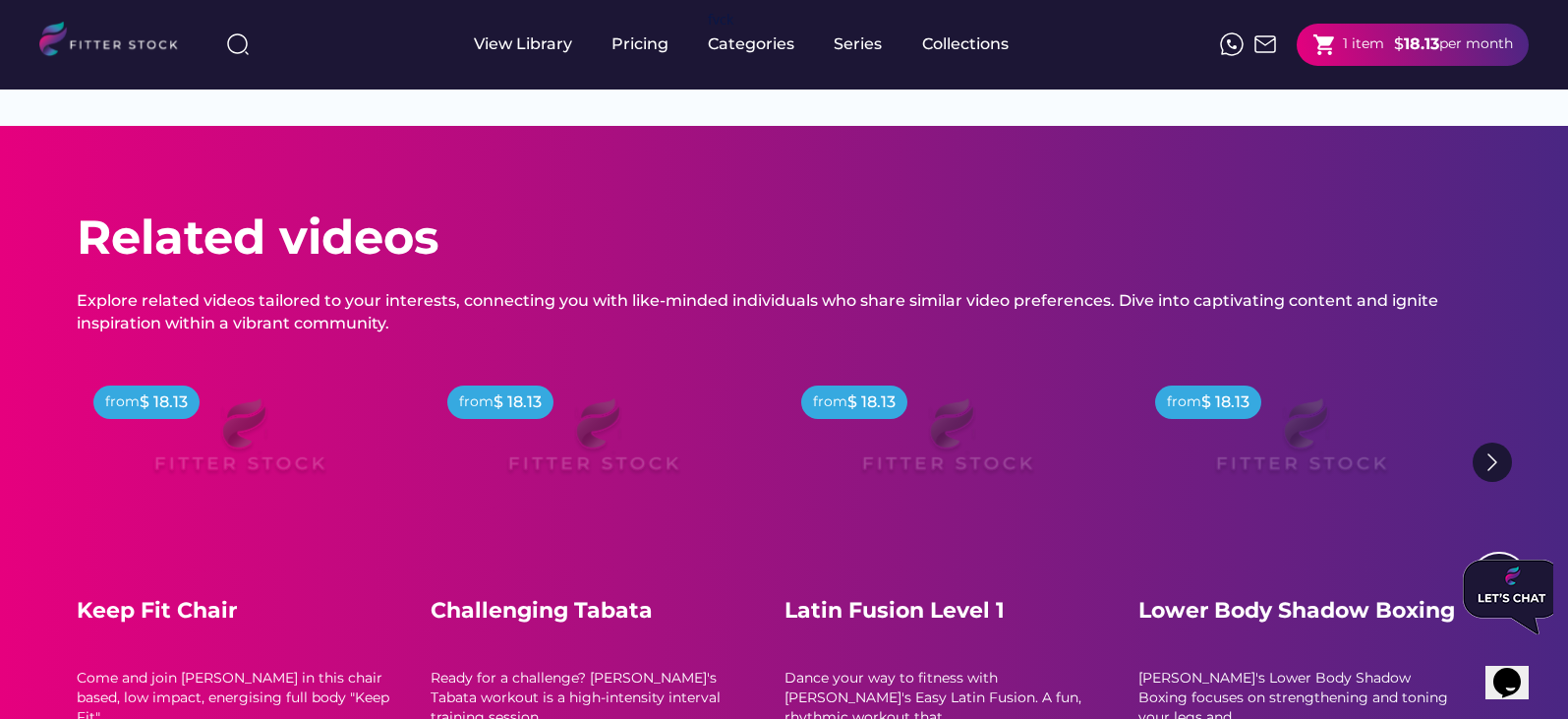
click at [639, 456] on img at bounding box center [593, 445] width 252 height 142
click at [558, 625] on div "Challenging Tabata" at bounding box center [593, 611] width 325 height 30
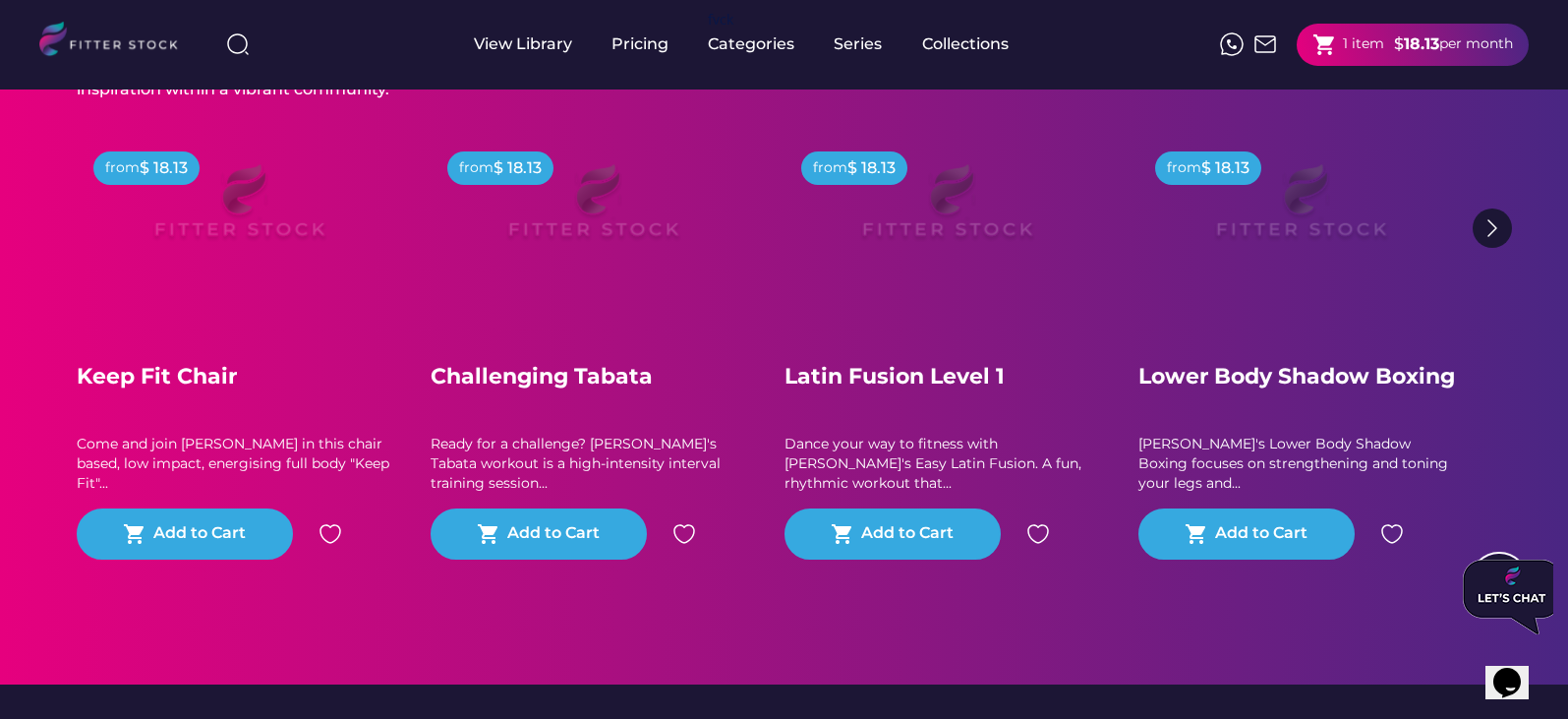
scroll to position [819, 0]
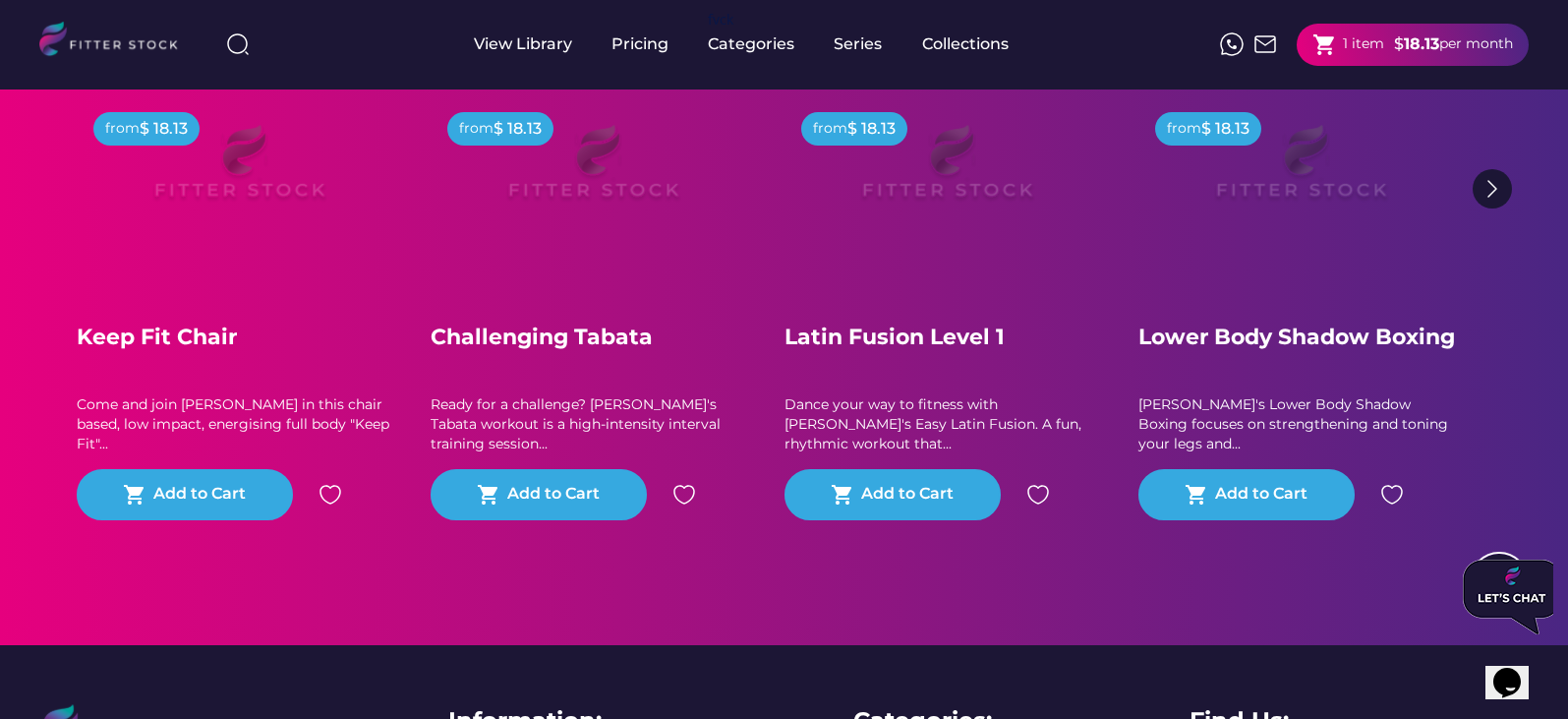
click at [1242, 349] on div "Lower Body Shadow Boxing" at bounding box center [1300, 337] width 325 height 30
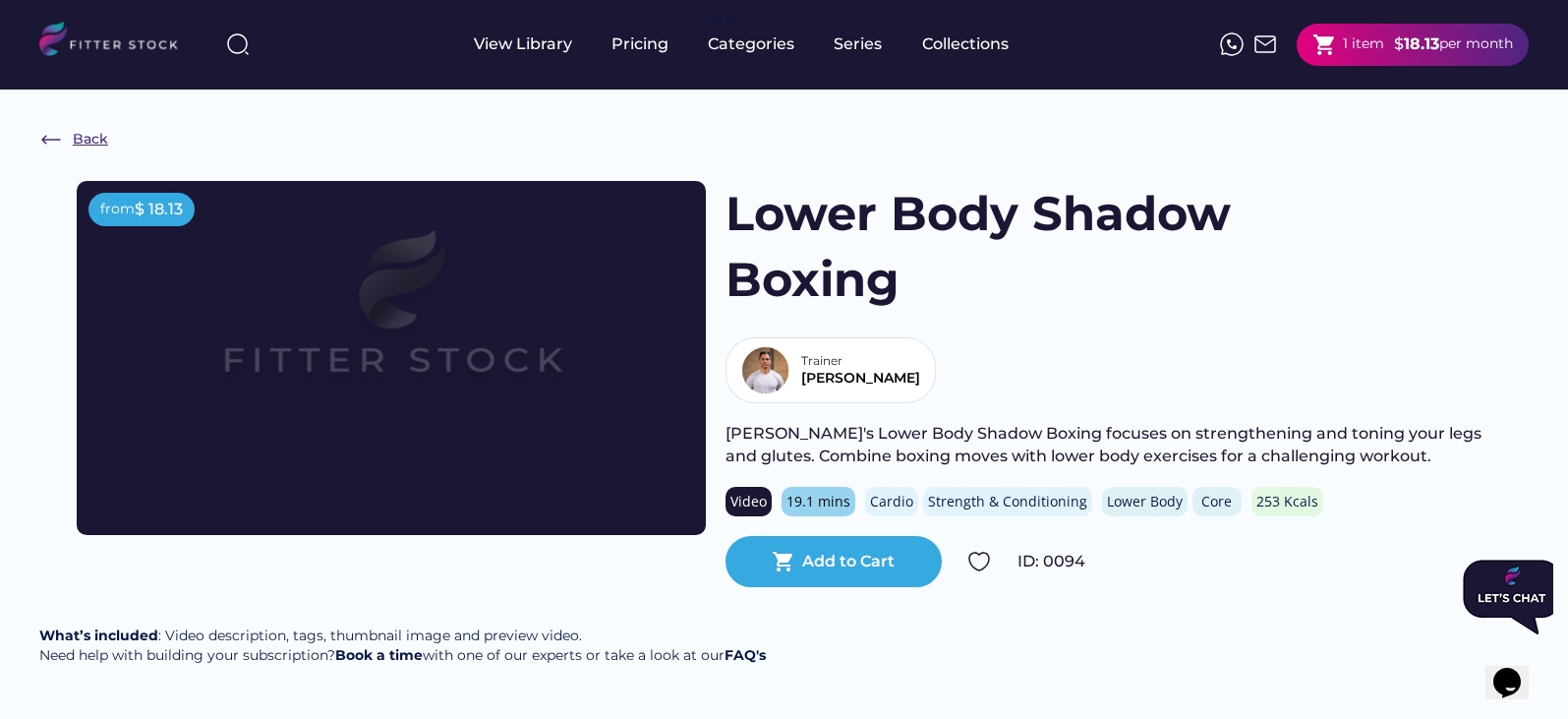
click at [47, 130] on img at bounding box center [51, 140] width 24 height 24
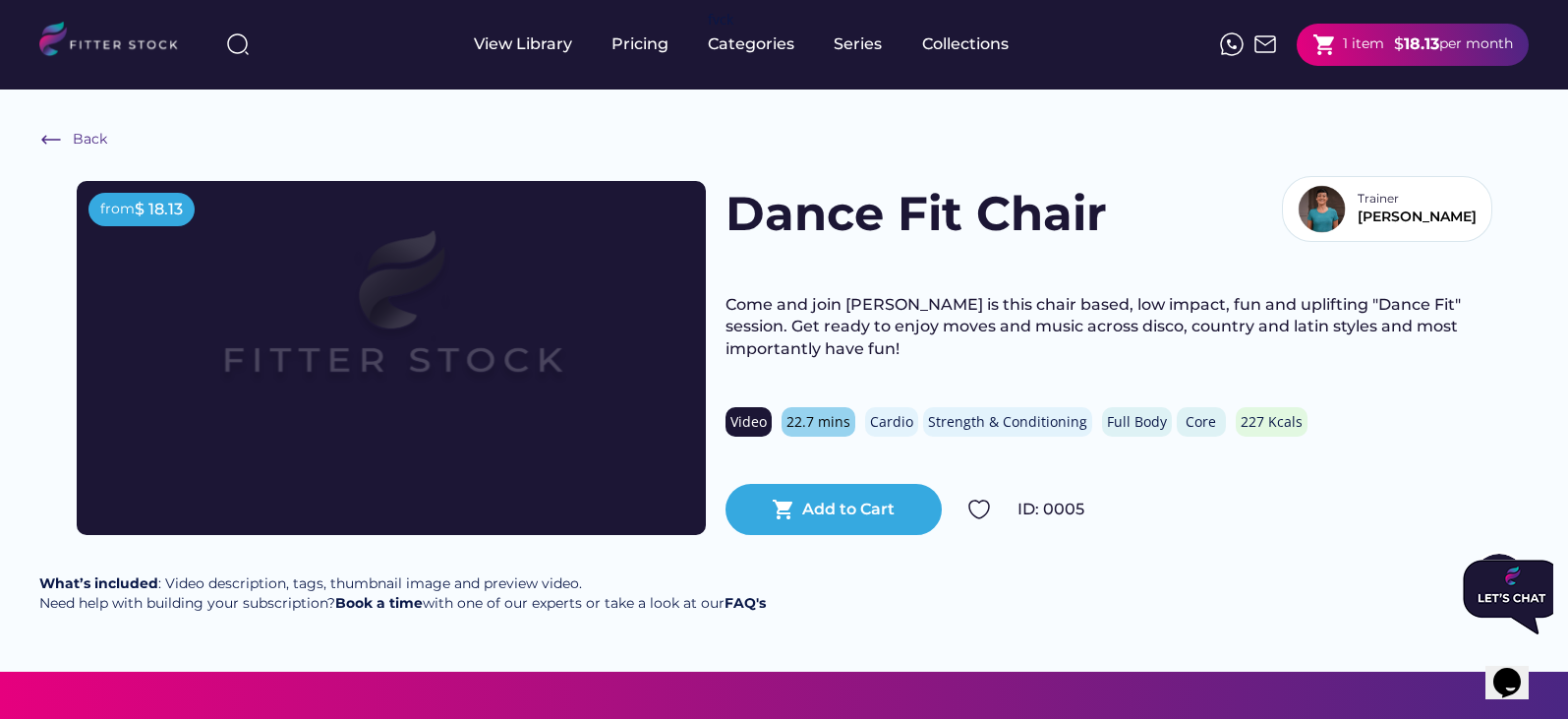
scroll to position [546, 0]
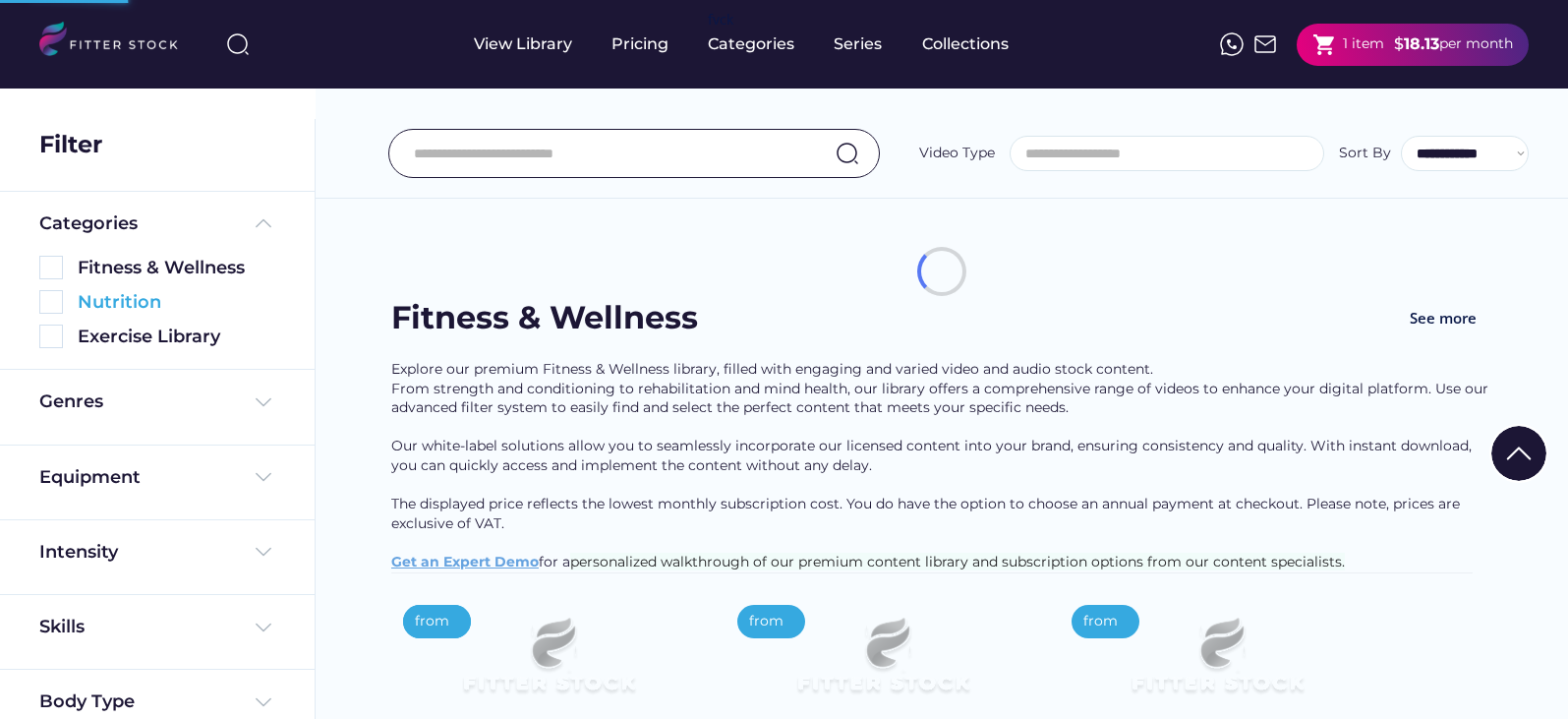
select select
select select "**********"
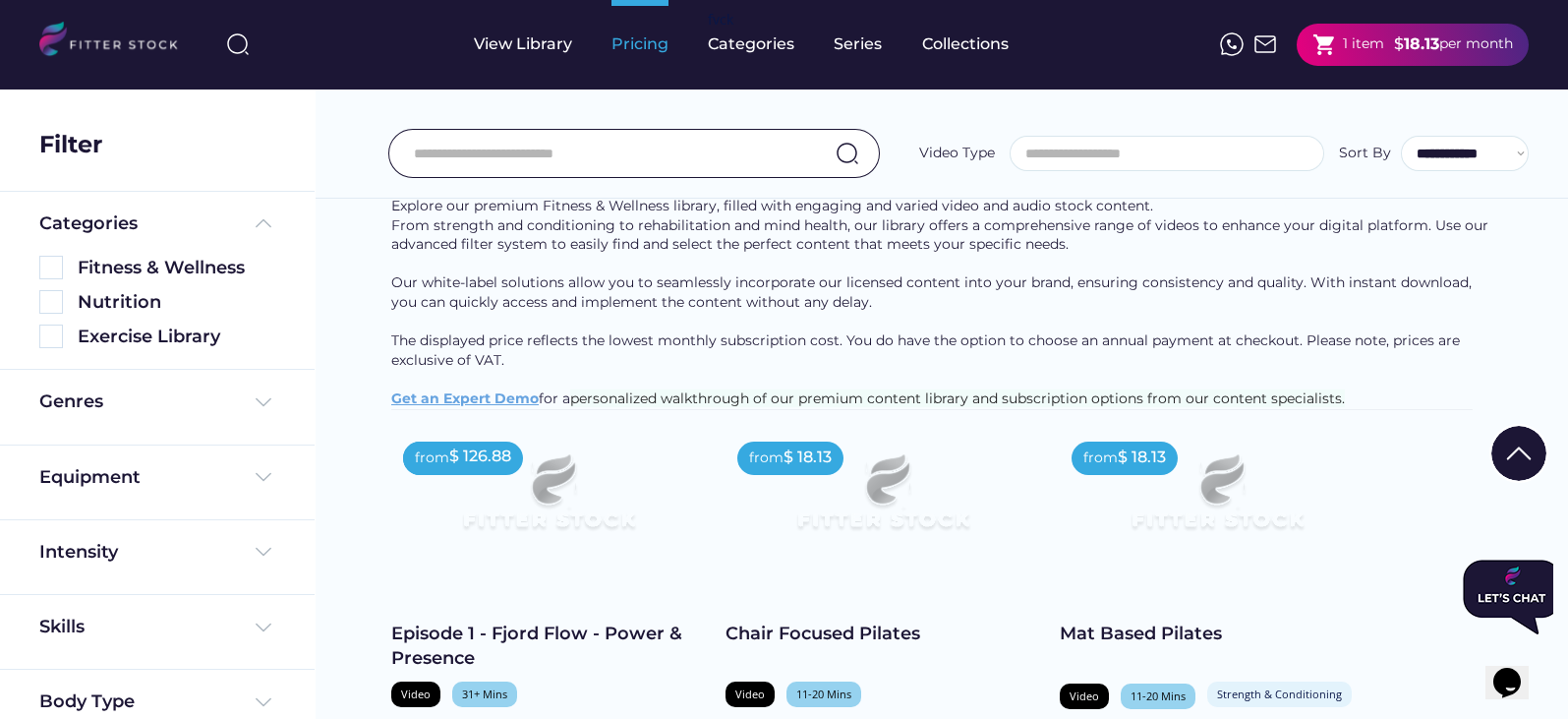
click at [639, 39] on div "Pricing" at bounding box center [640, 44] width 57 height 22
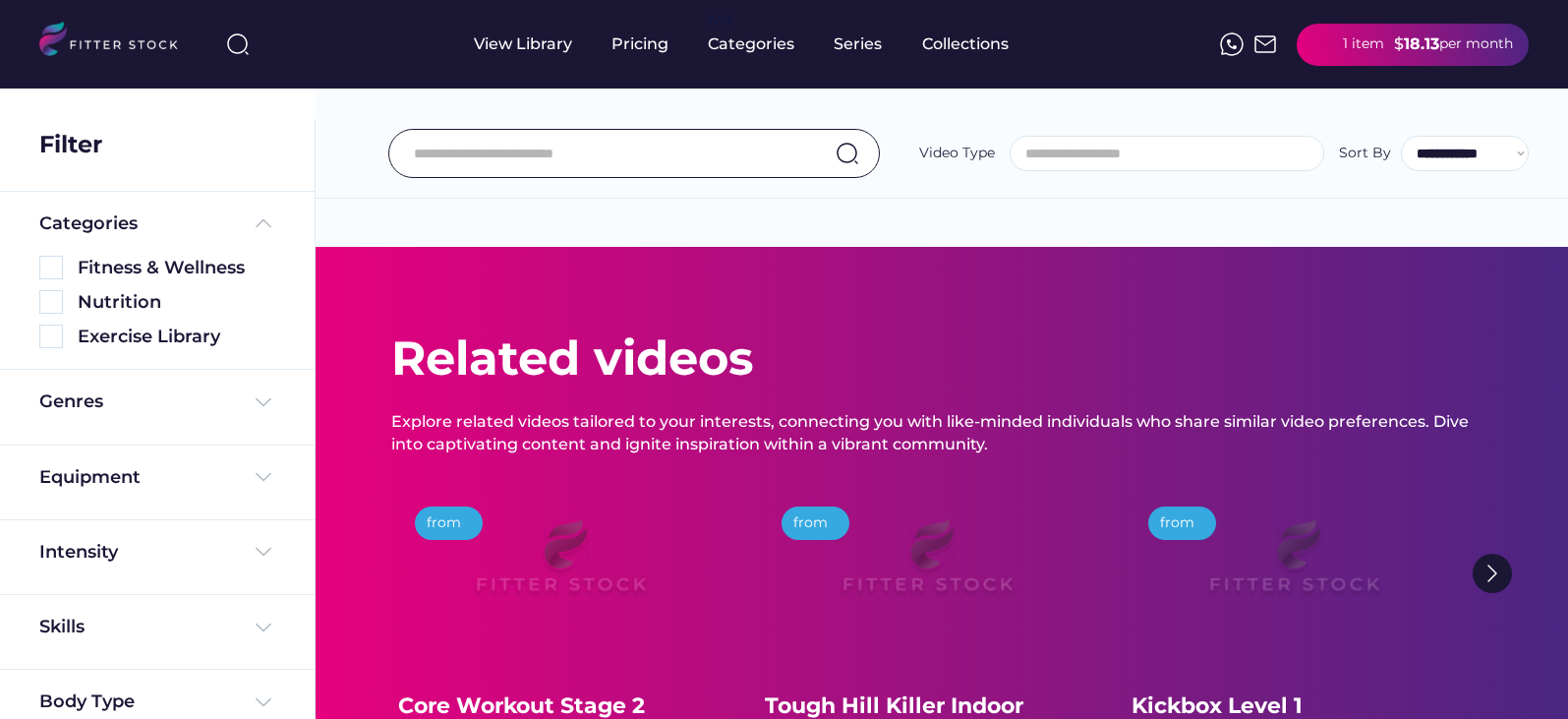
select select
select select "**********"
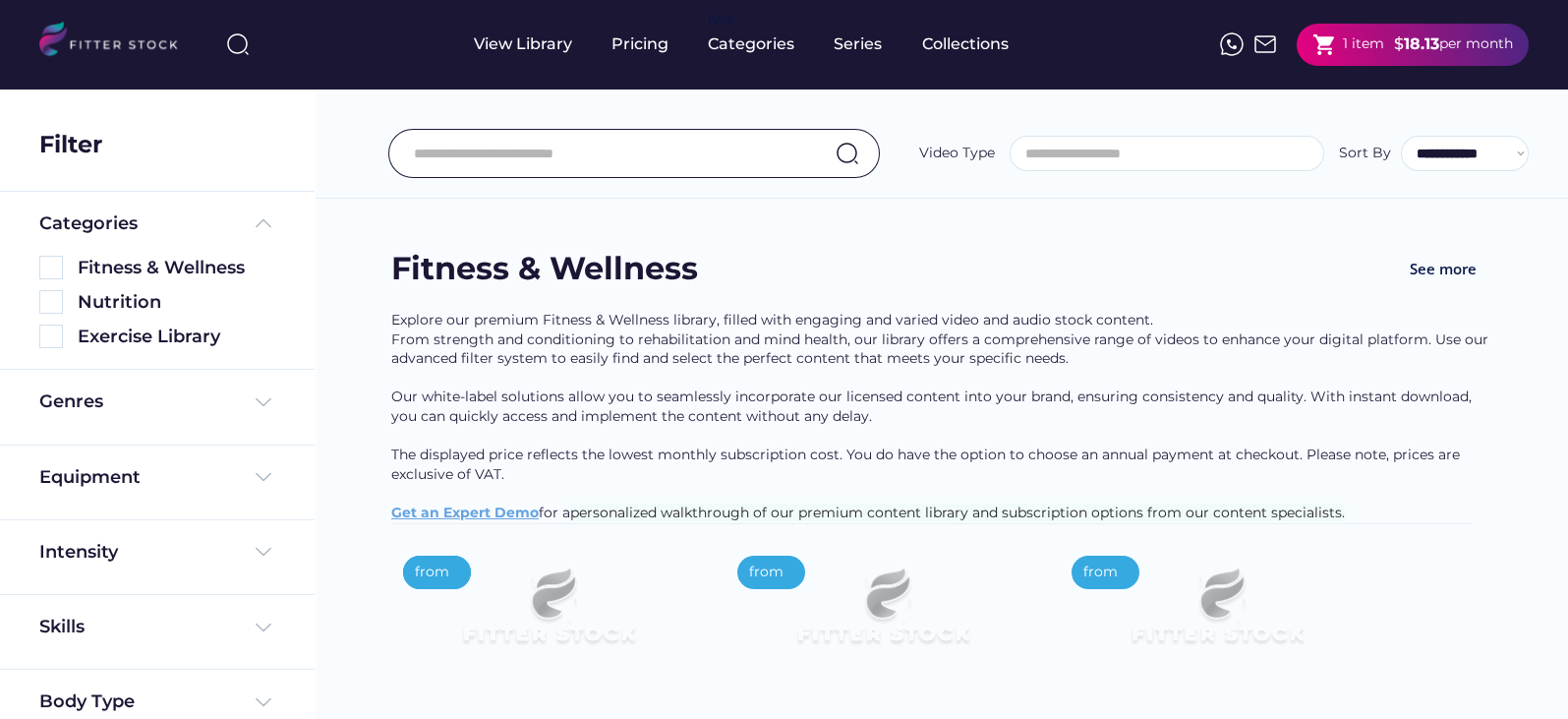
click at [273, 394] on div "Genres" at bounding box center [157, 407] width 315 height 75
click at [252, 467] on img at bounding box center [264, 477] width 24 height 24
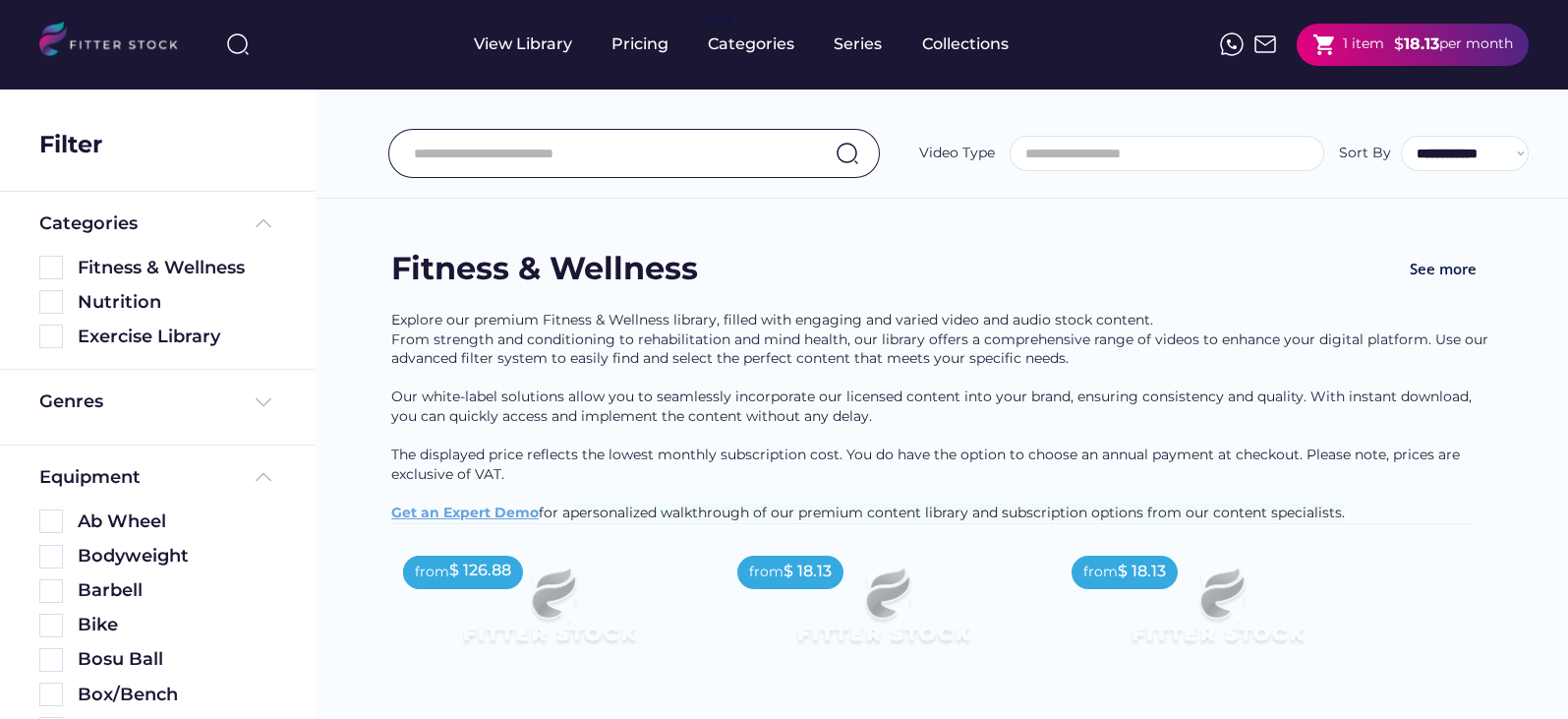
click at [1266, 43] on img at bounding box center [1265, 44] width 24 height 24
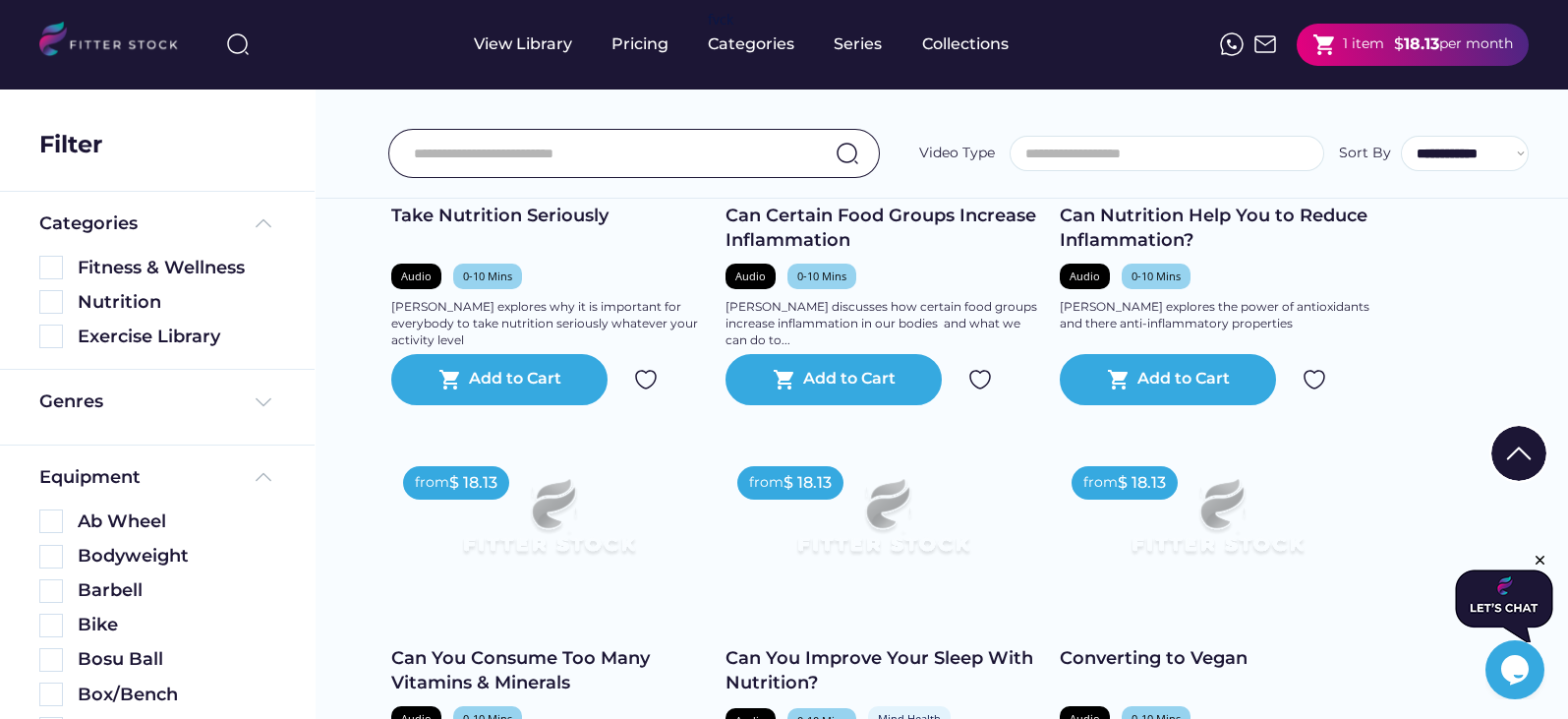
scroll to position [1067, 0]
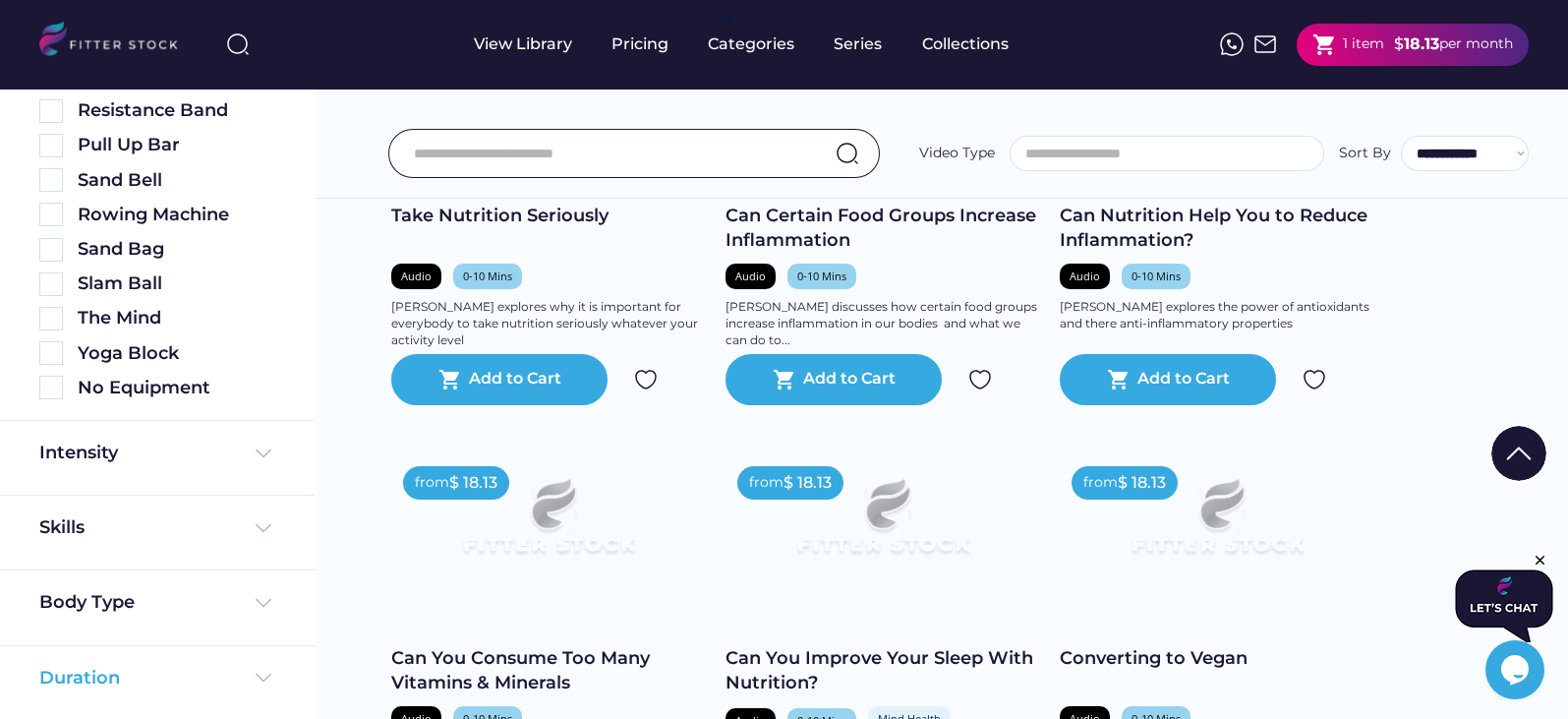
click at [256, 683] on img at bounding box center [264, 678] width 24 height 24
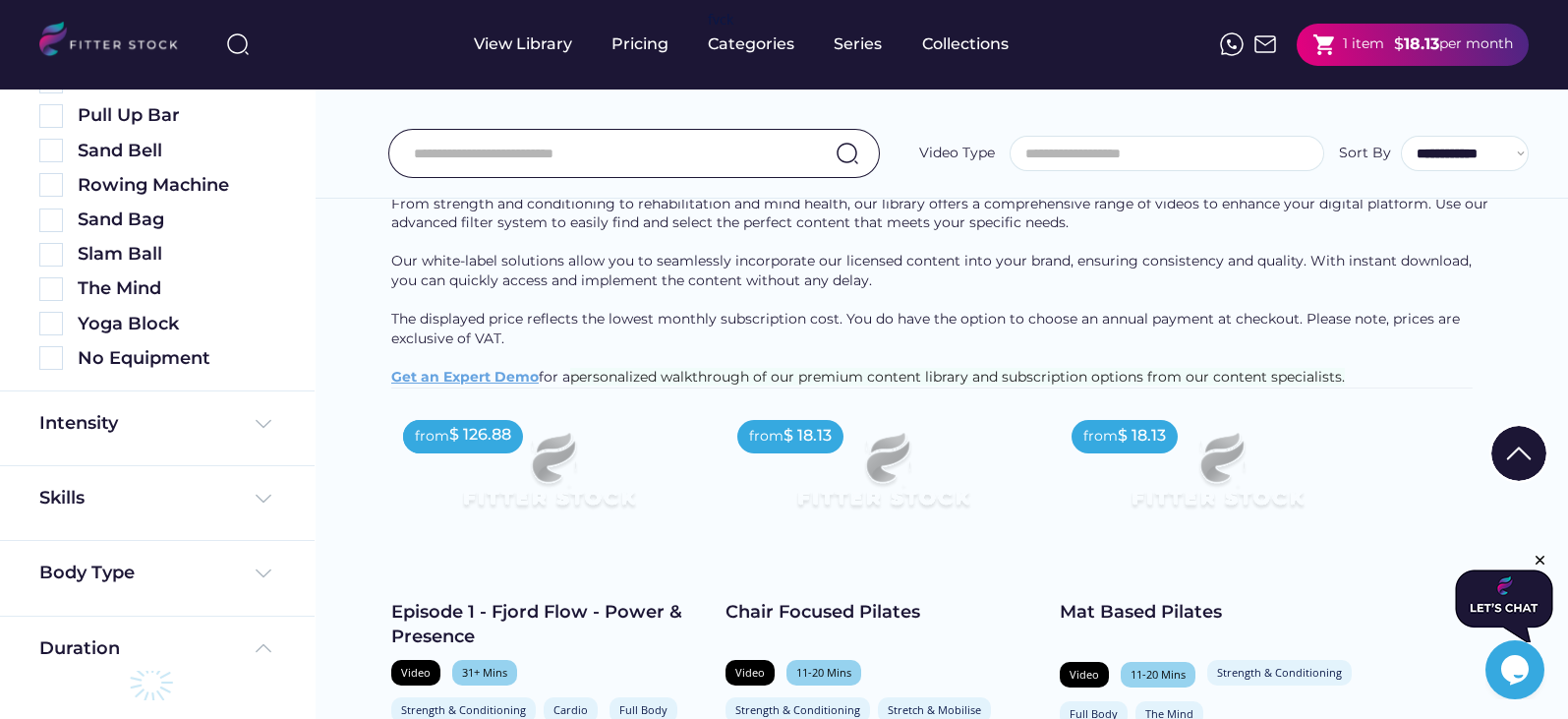
scroll to position [12, 0]
click at [566, 507] on img at bounding box center [549, 479] width 252 height 142
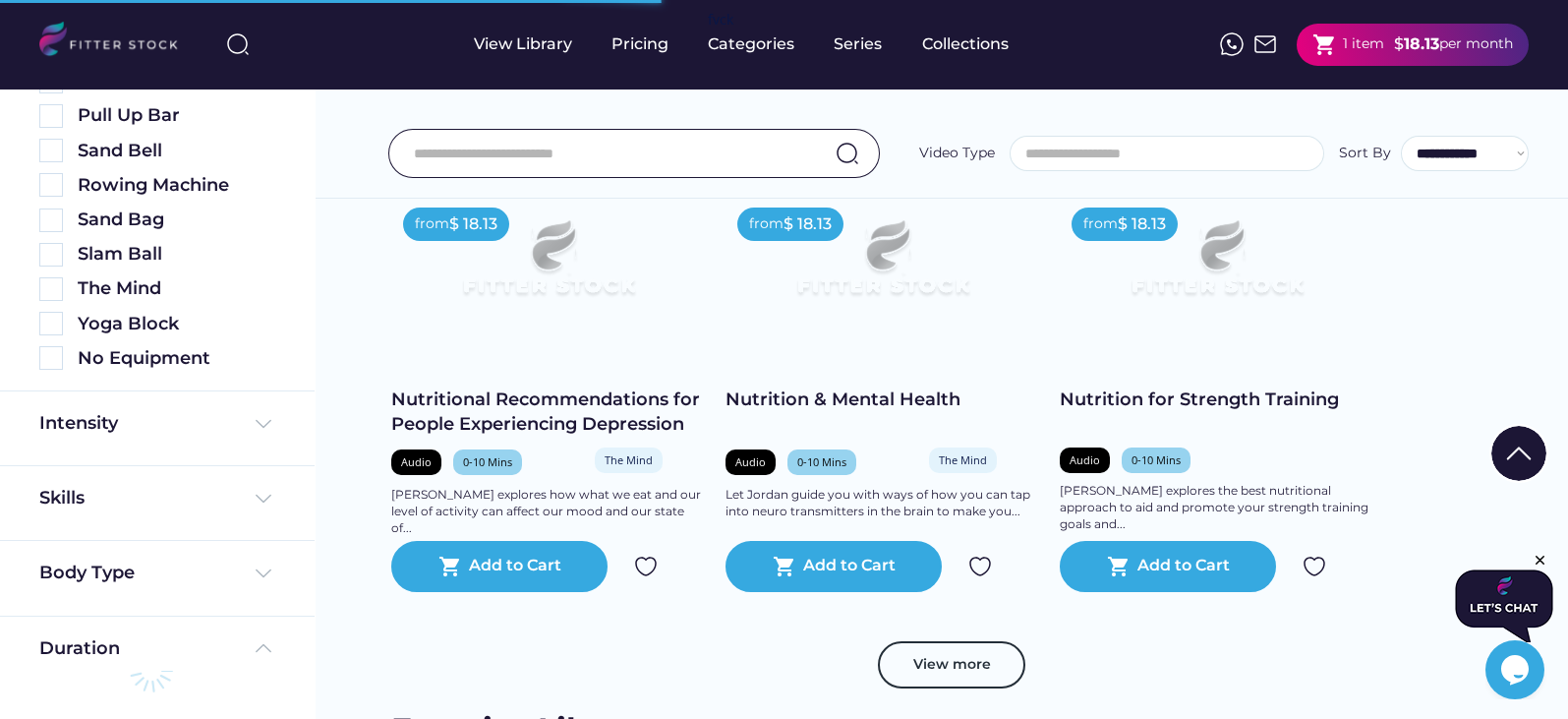
scroll to position [7154, 0]
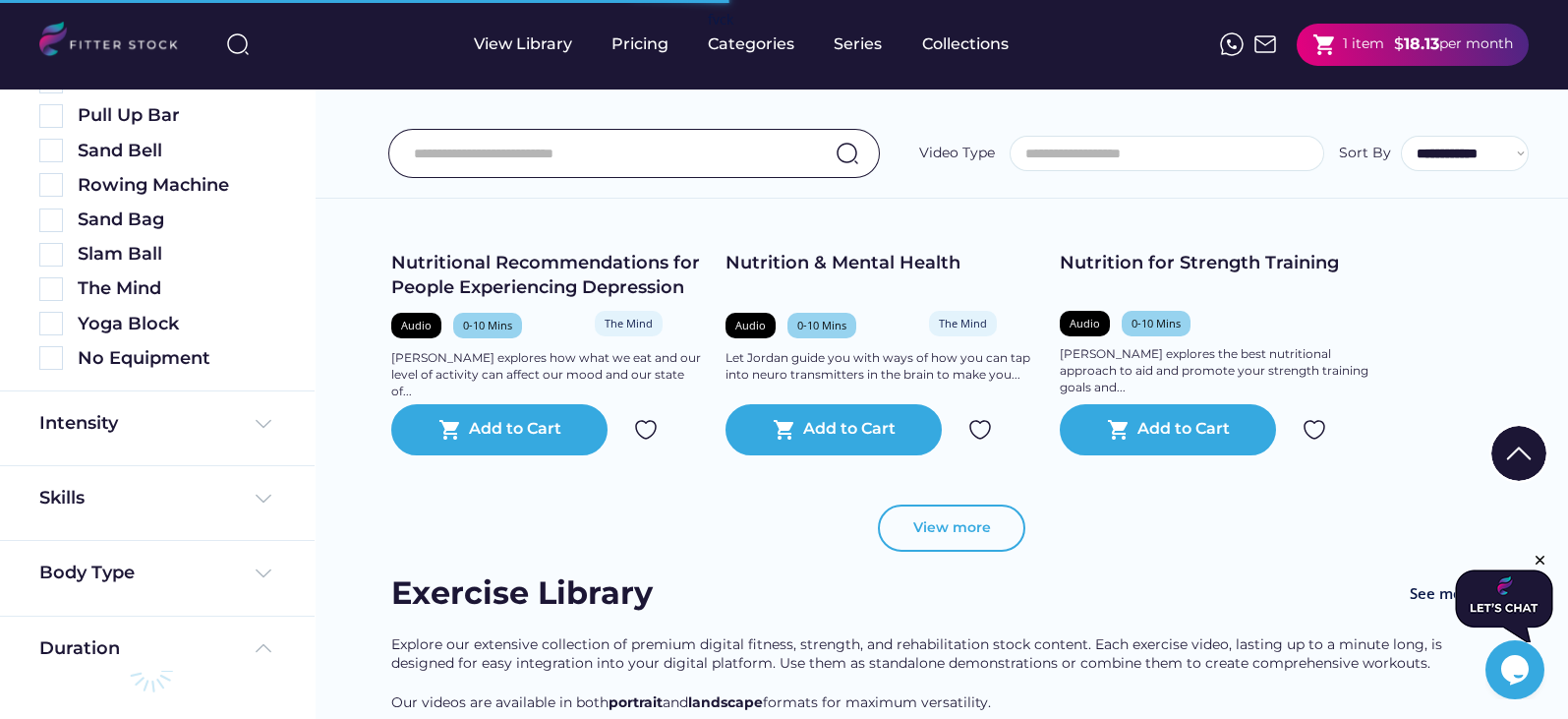
click at [975, 552] on button "View more" at bounding box center [952, 528] width 148 height 47
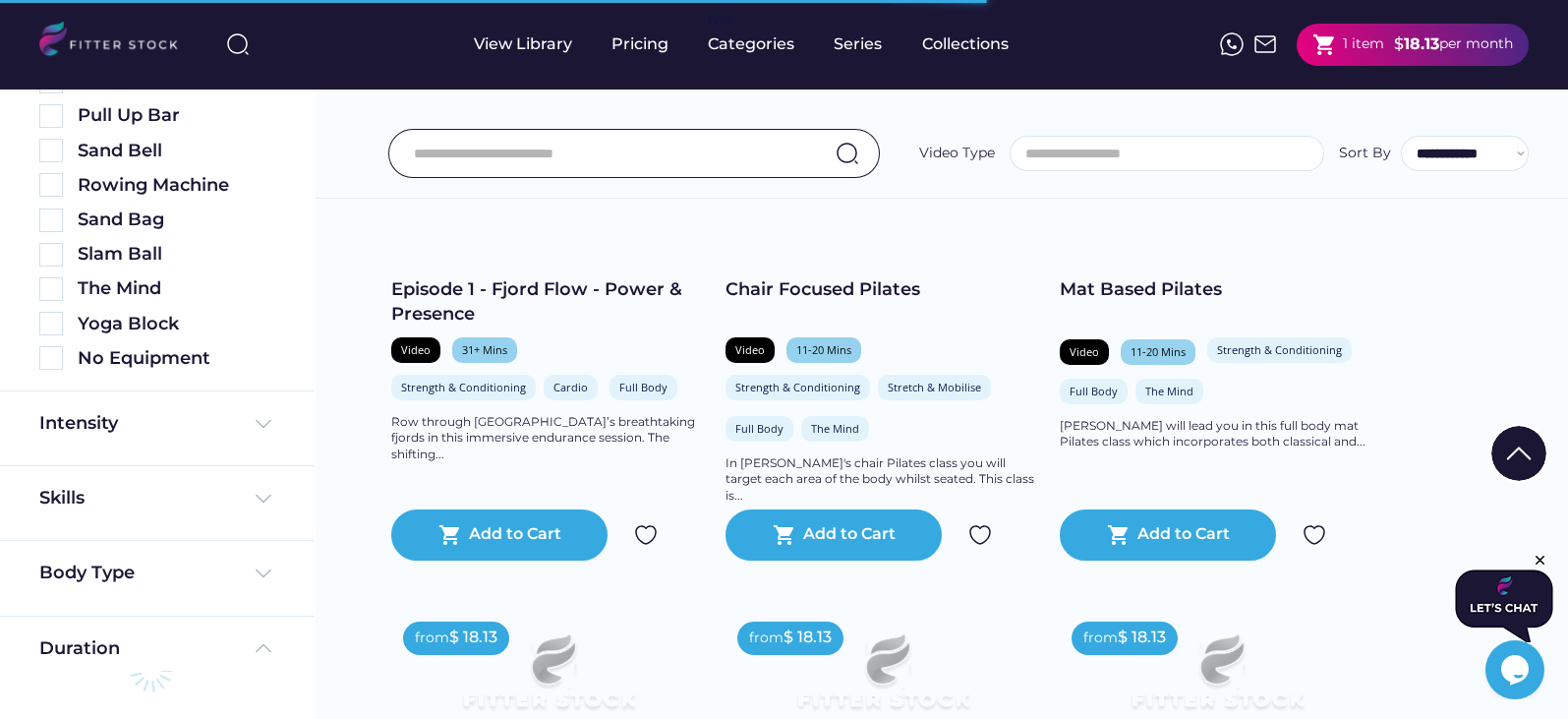
scroll to position [0, 0]
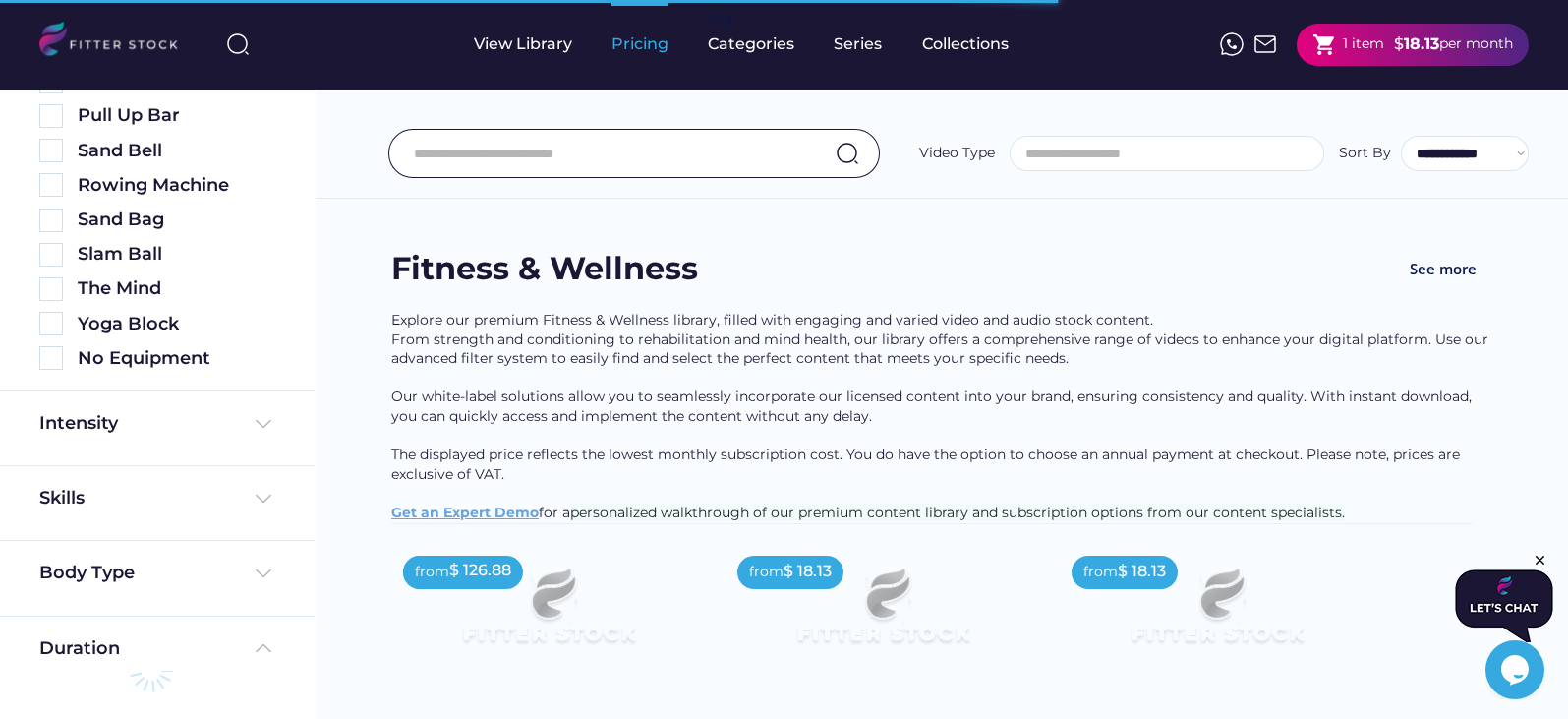
click at [652, 30] on div "Pricing" at bounding box center [640, 44] width 57 height 89
click at [631, 47] on div "Pricing" at bounding box center [640, 44] width 57 height 22
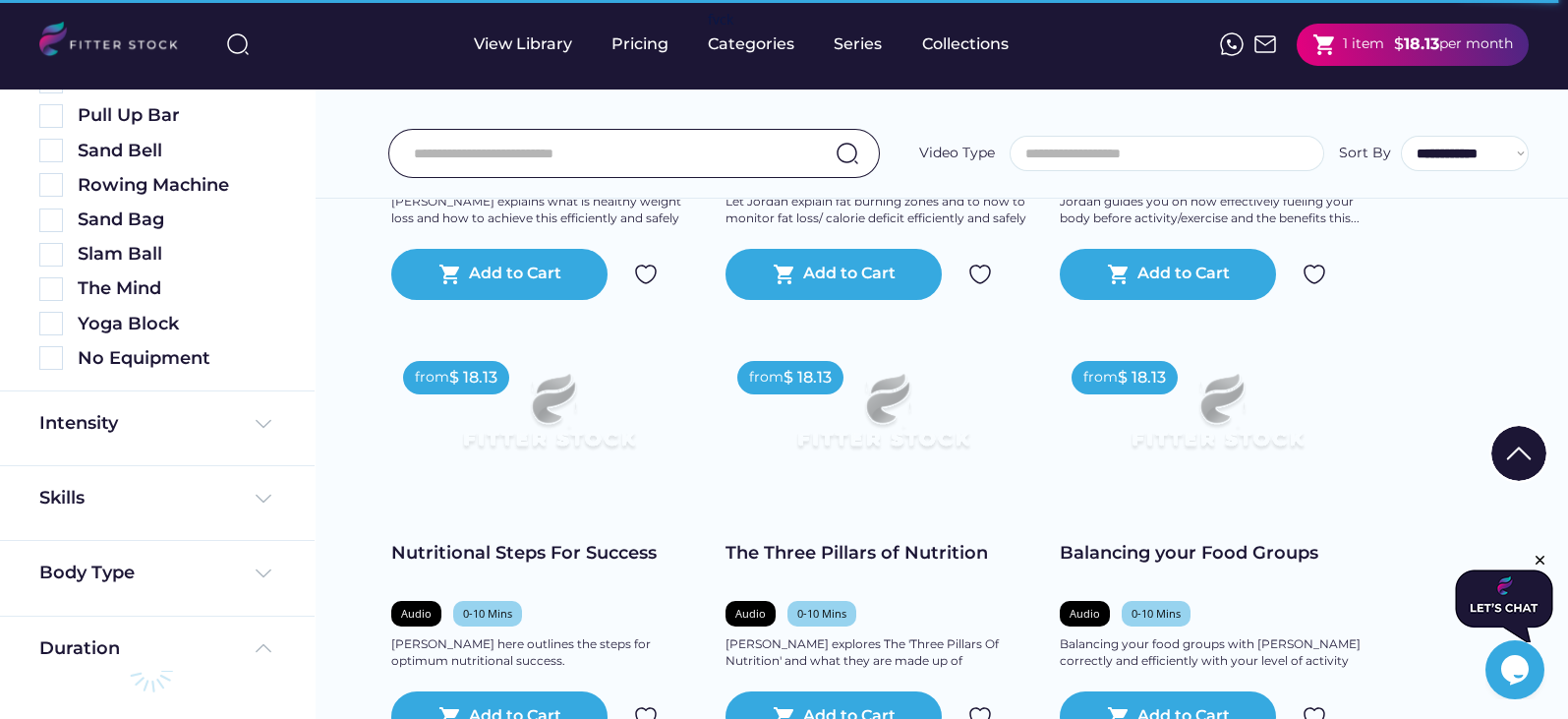
scroll to position [5194, 0]
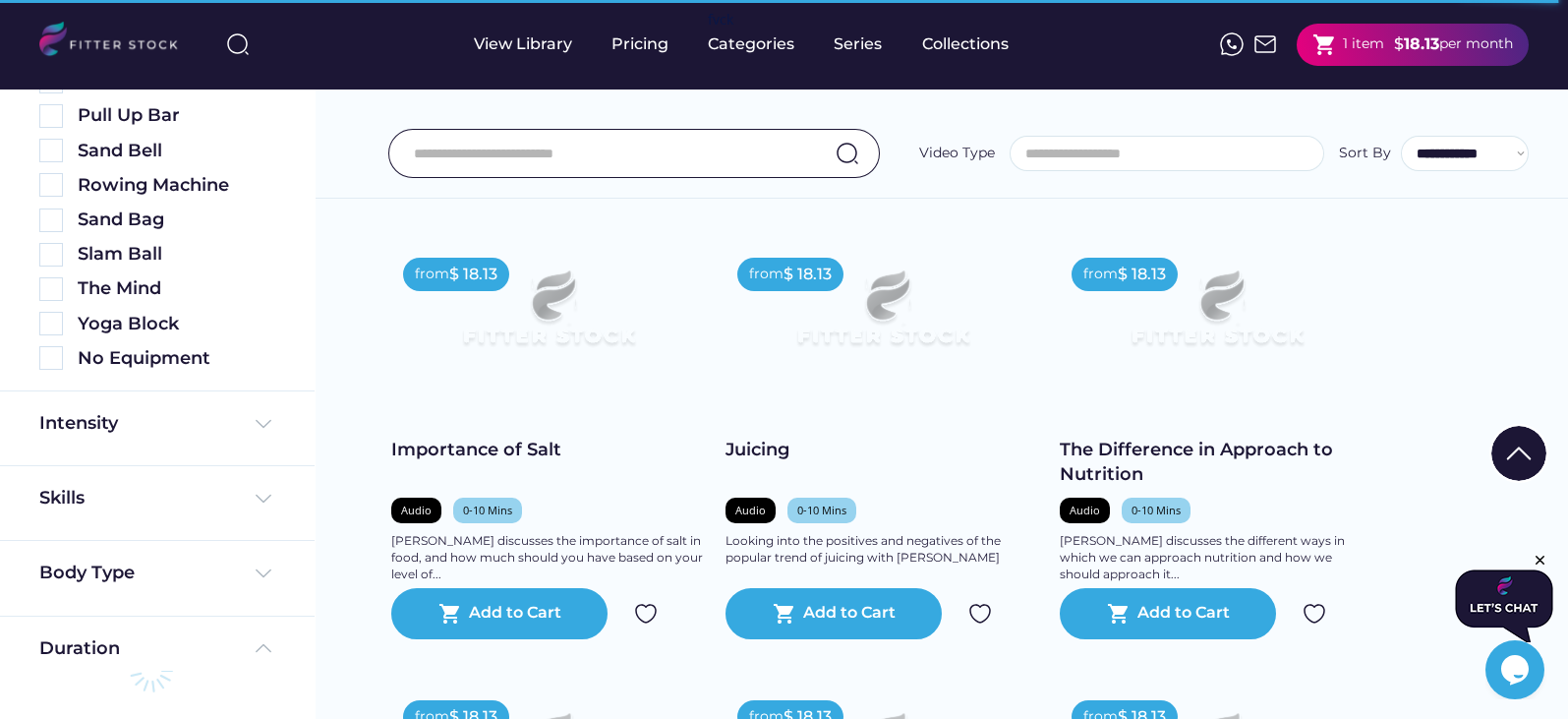
click at [1546, 564] on icon "Close" at bounding box center [1540, 561] width 18 height 18
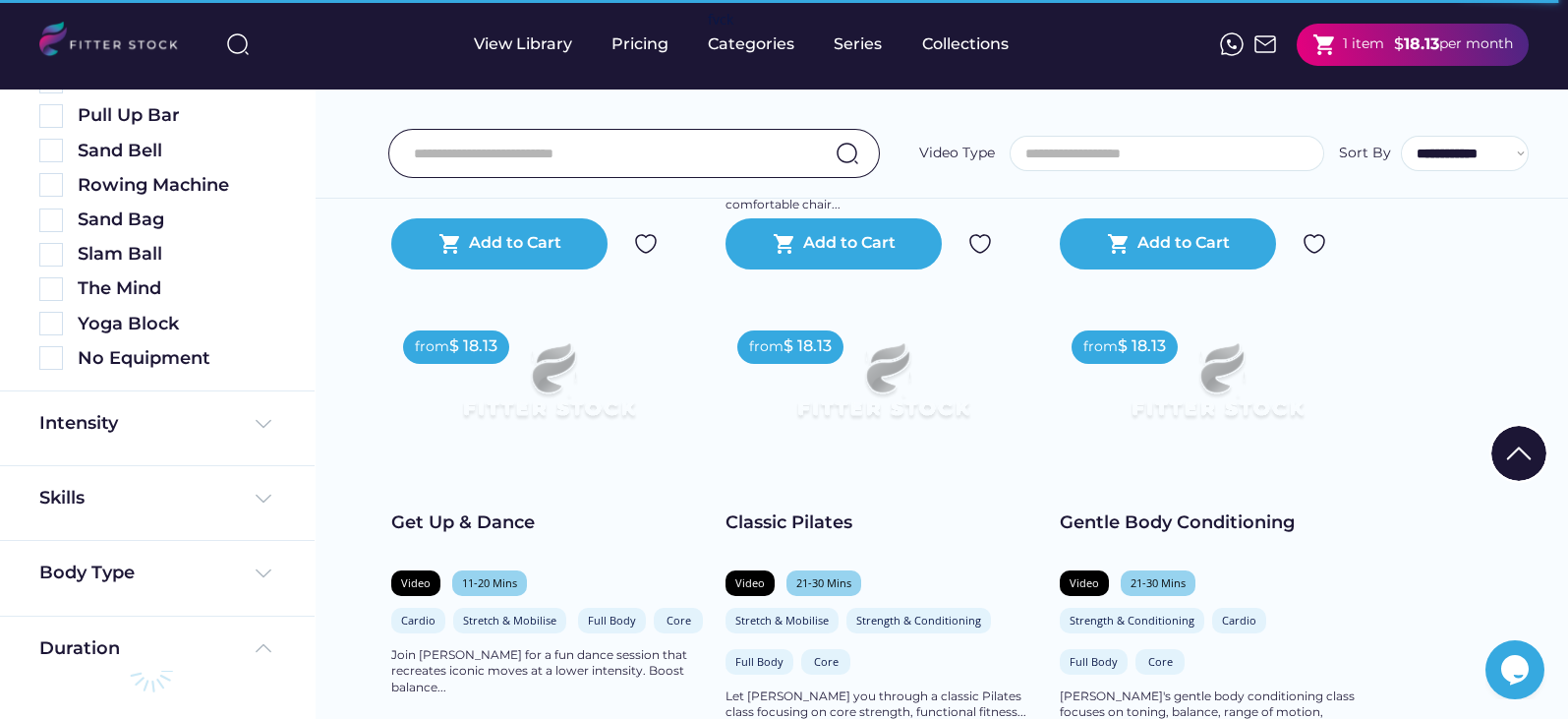
scroll to position [3003, 0]
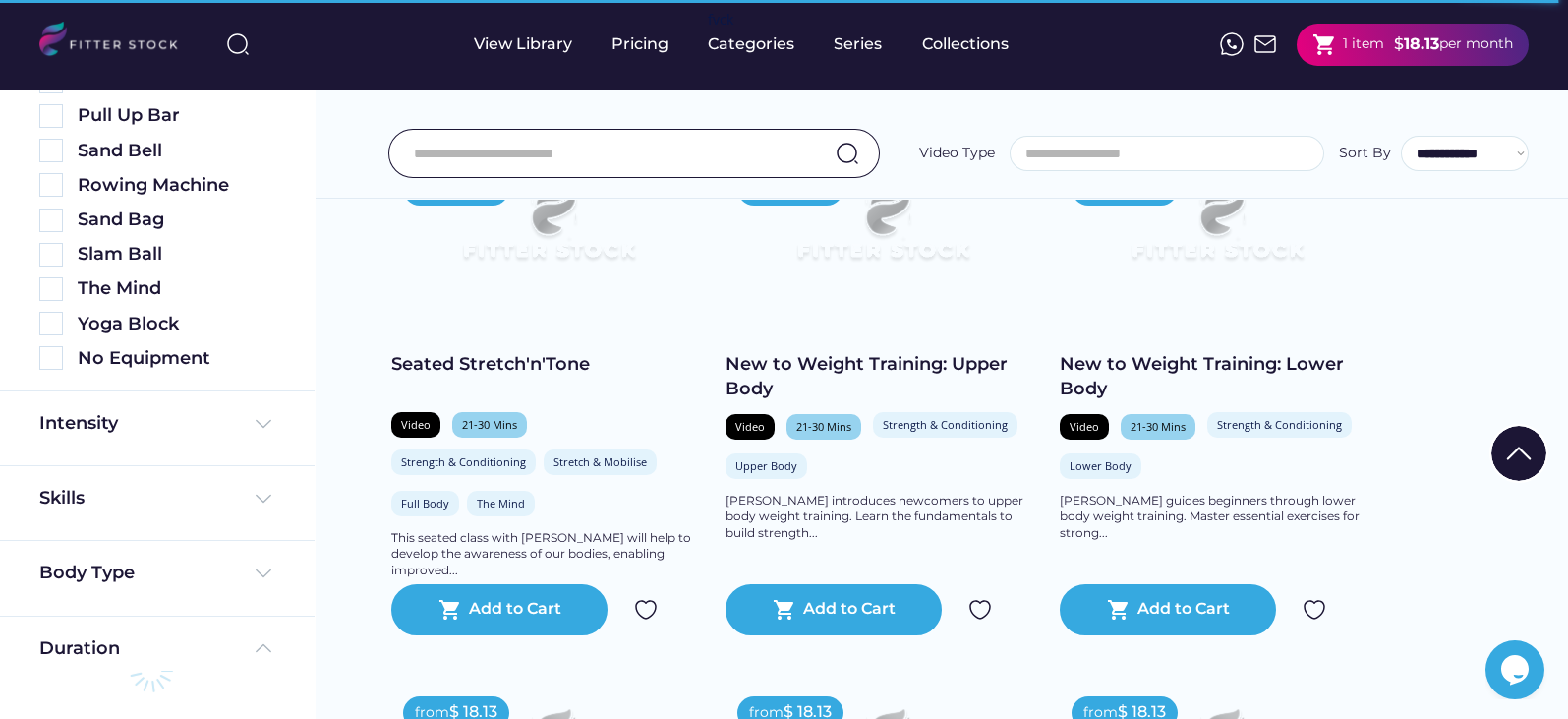
click at [1112, 241] on img at bounding box center [1217, 231] width 252 height 142
click at [1129, 379] on div "New to Weight Training: Lower Body" at bounding box center [1217, 377] width 315 height 49
